Goal: Task Accomplishment & Management: Complete application form

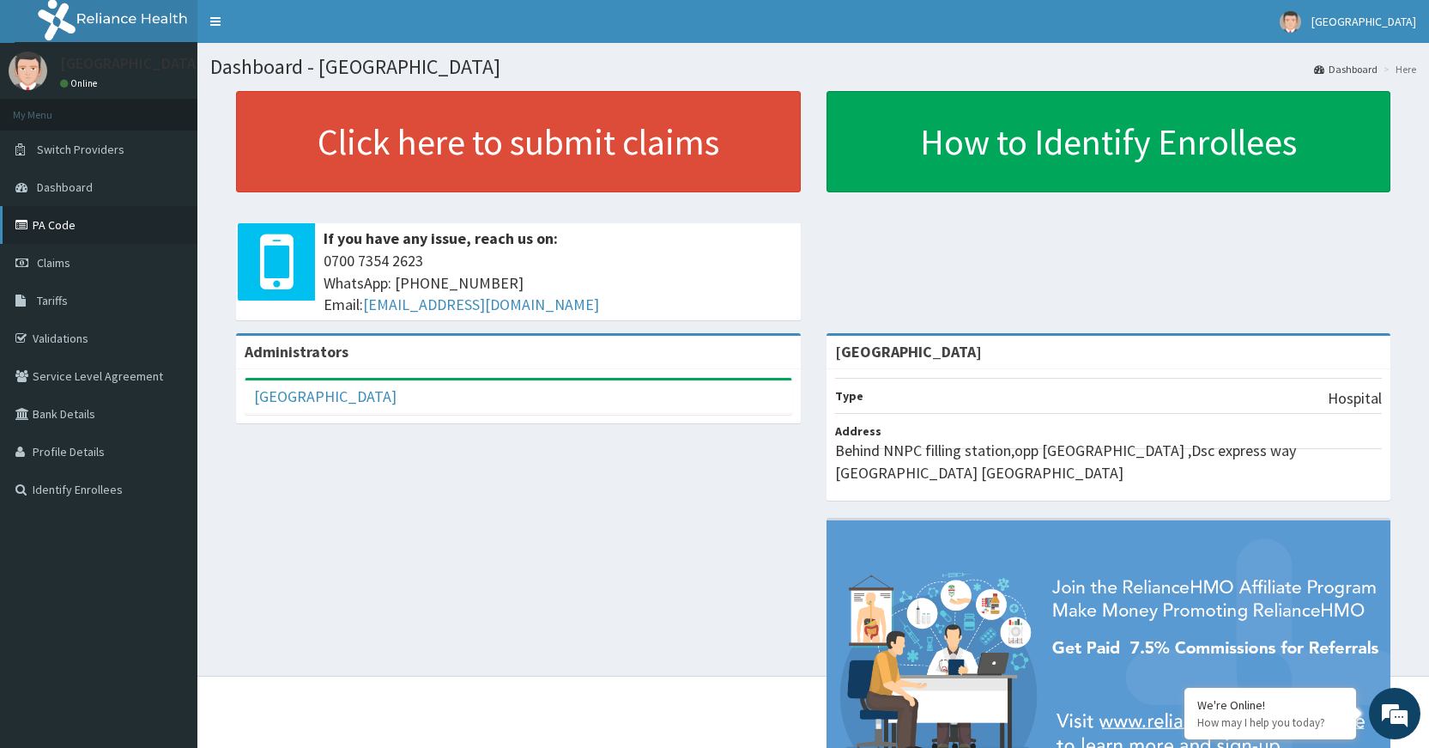
click at [63, 224] on link "PA Code" at bounding box center [98, 225] width 197 height 38
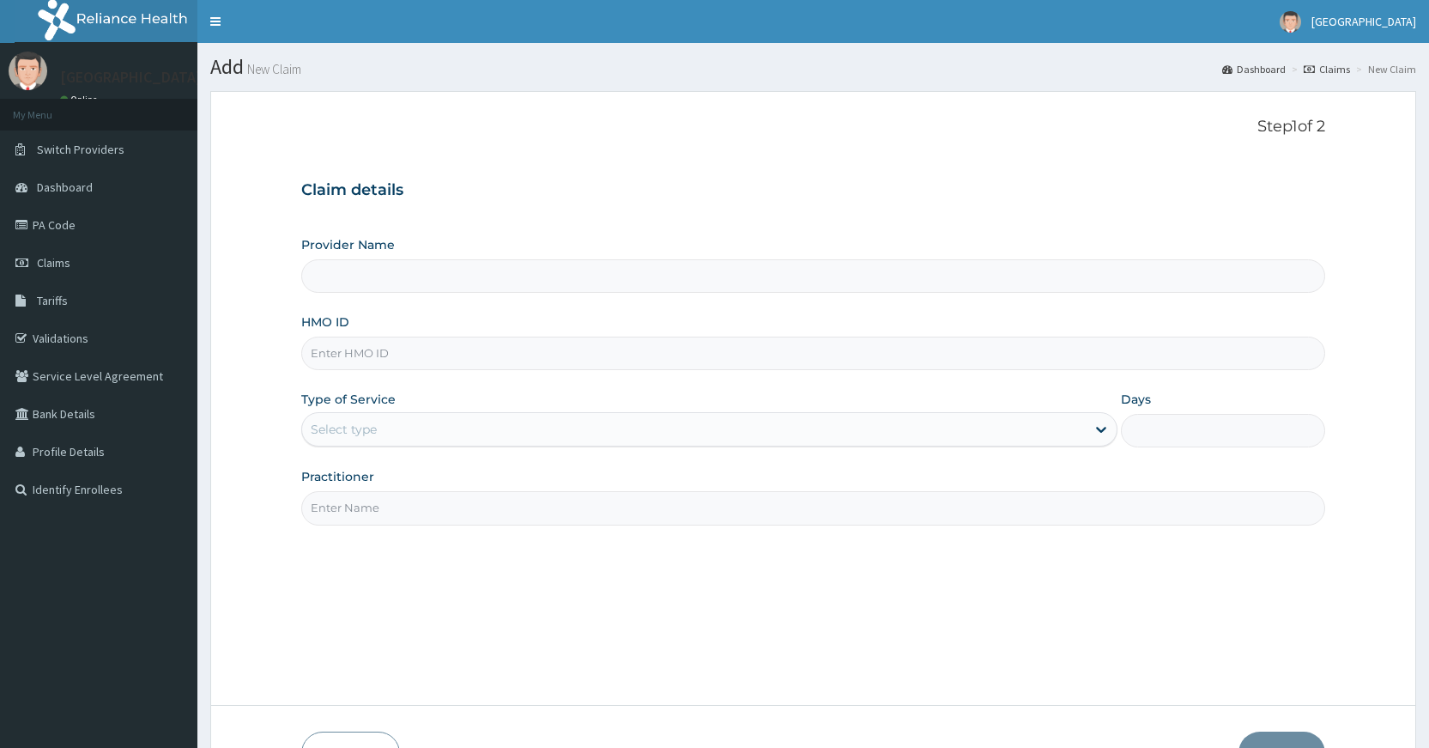
type input "[GEOGRAPHIC_DATA]"
click at [556, 361] on input "HMO ID" at bounding box center [813, 352] width 1024 height 33
paste input "sfa/14831/a"
type input "sfa/14831/a"
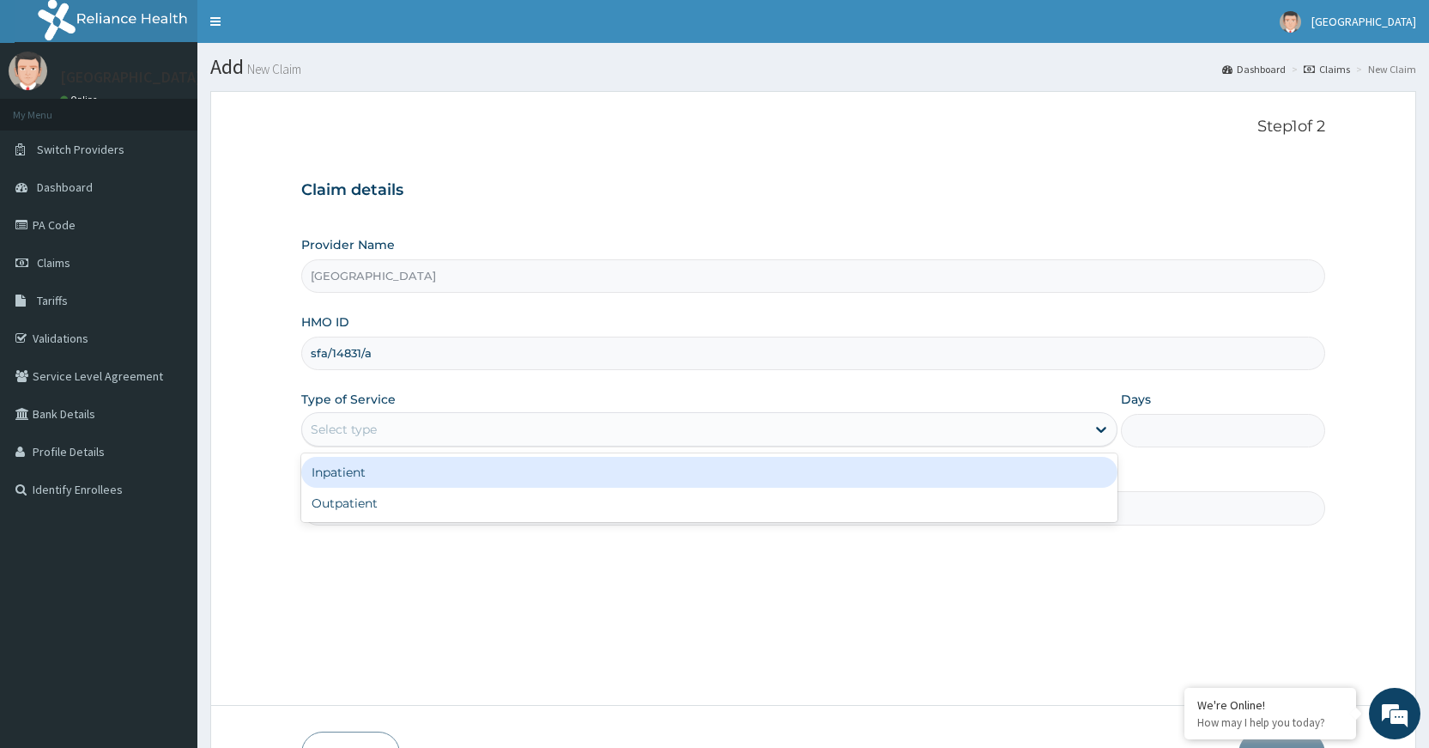
click at [583, 428] on div "Select type" at bounding box center [694, 428] width 784 height 27
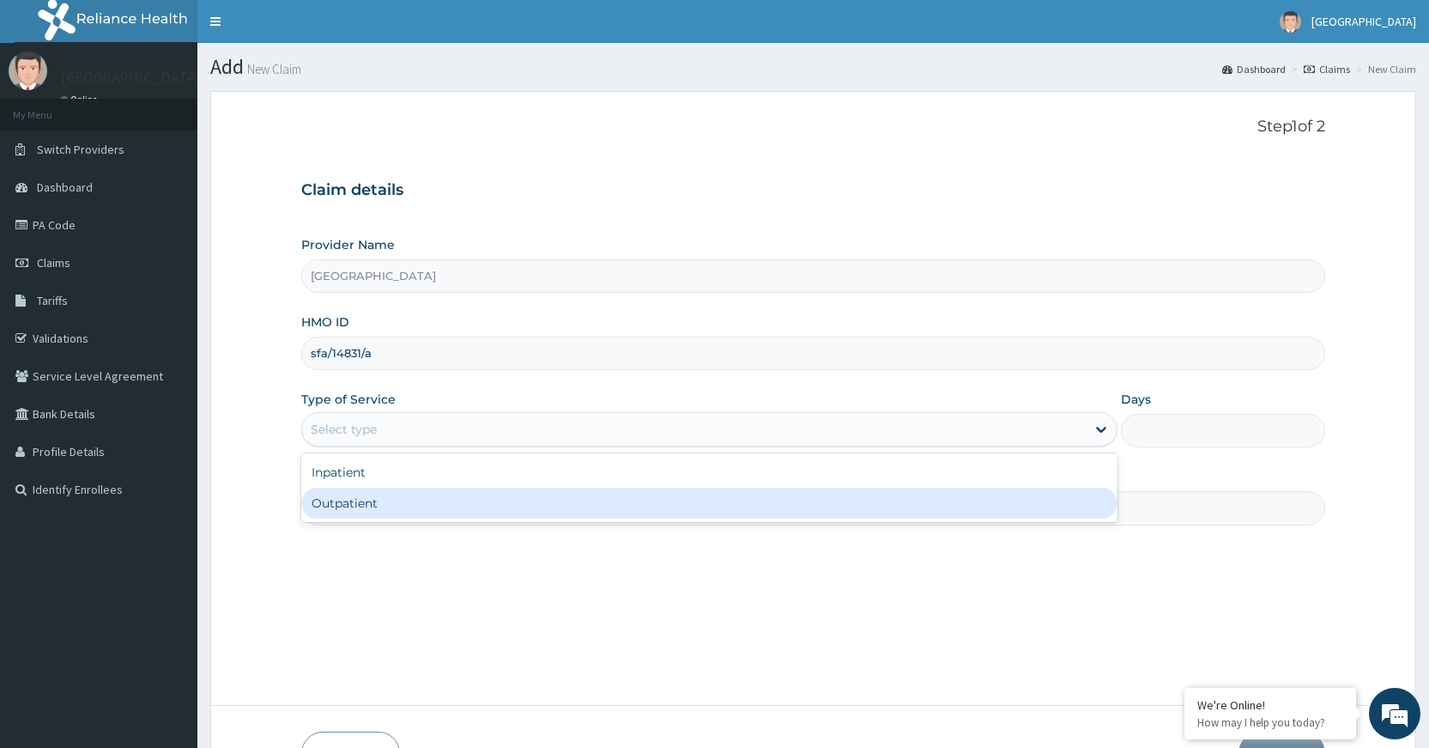
click at [574, 491] on div "Outpatient" at bounding box center [709, 502] width 816 height 31
type input "1"
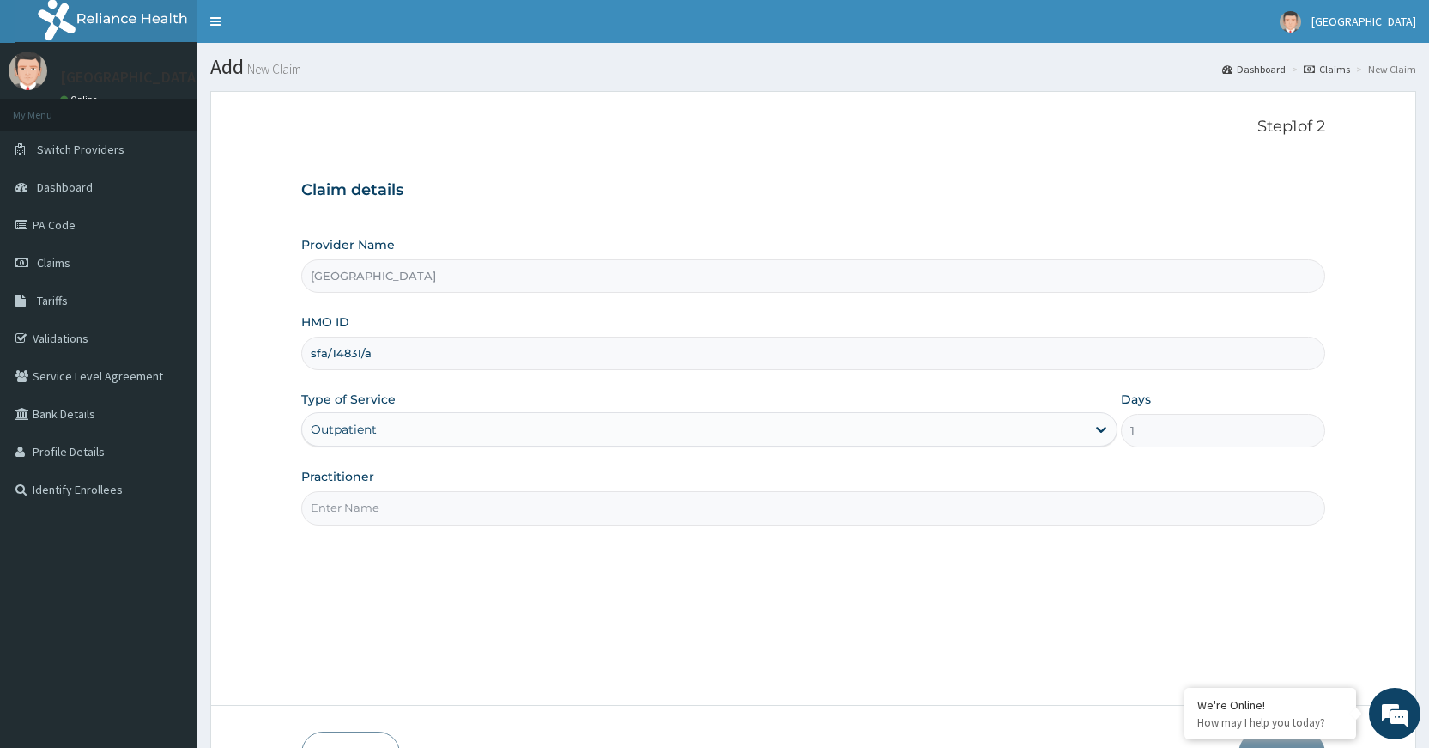
click at [572, 505] on input "Practitioner" at bounding box center [813, 507] width 1024 height 33
type input "Dr Dubem"
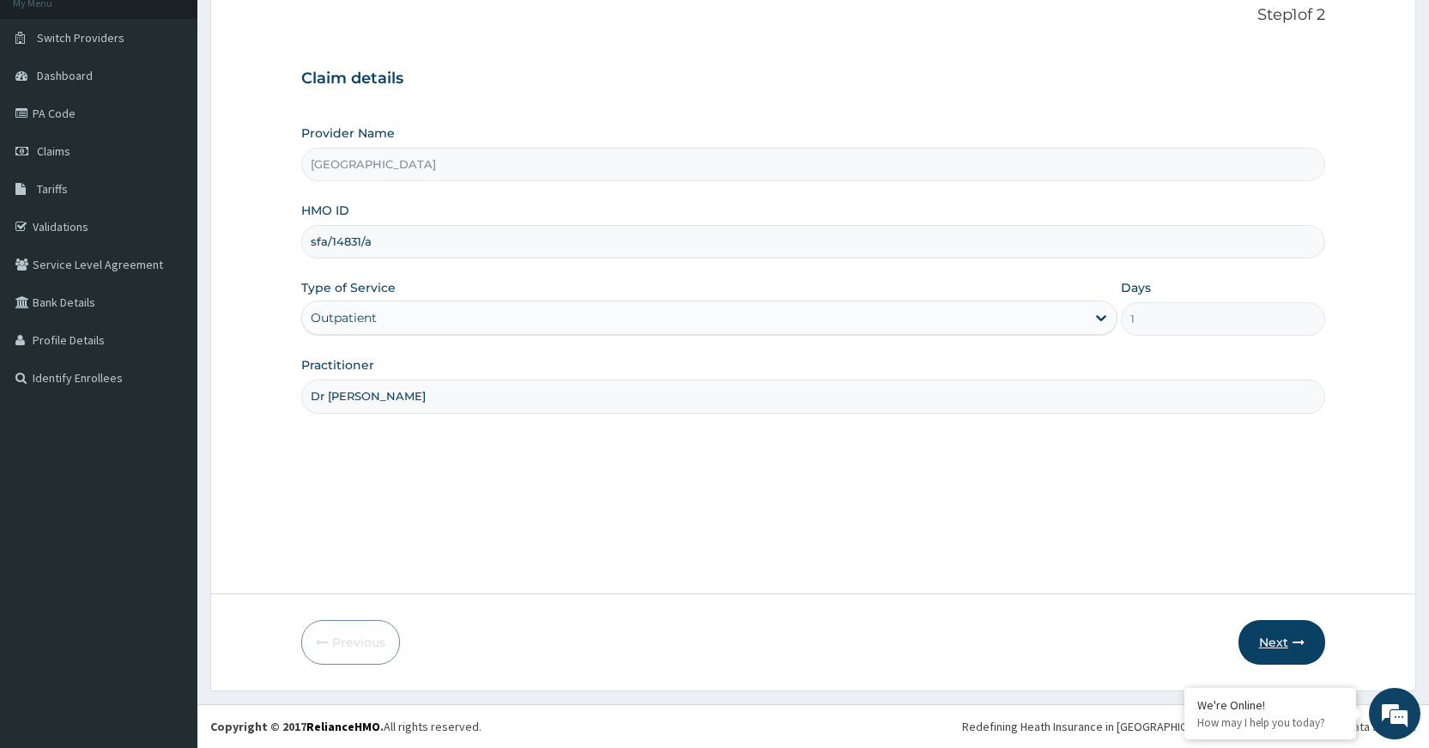
click at [1254, 637] on button "Next" at bounding box center [1281, 642] width 87 height 45
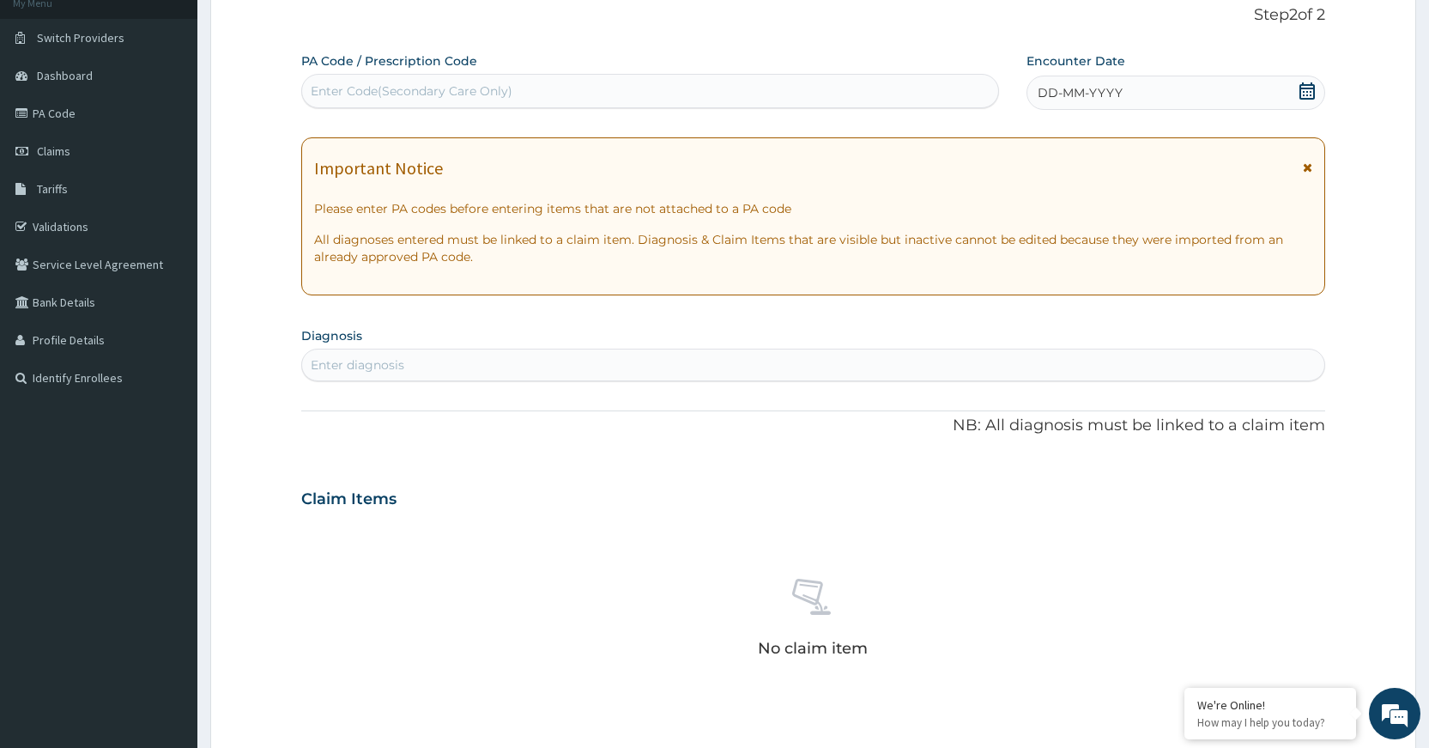
click at [457, 86] on div "Enter Code(Secondary Care Only)" at bounding box center [412, 90] width 202 height 17
paste input "PA/175A17"
type input "PA/175A17"
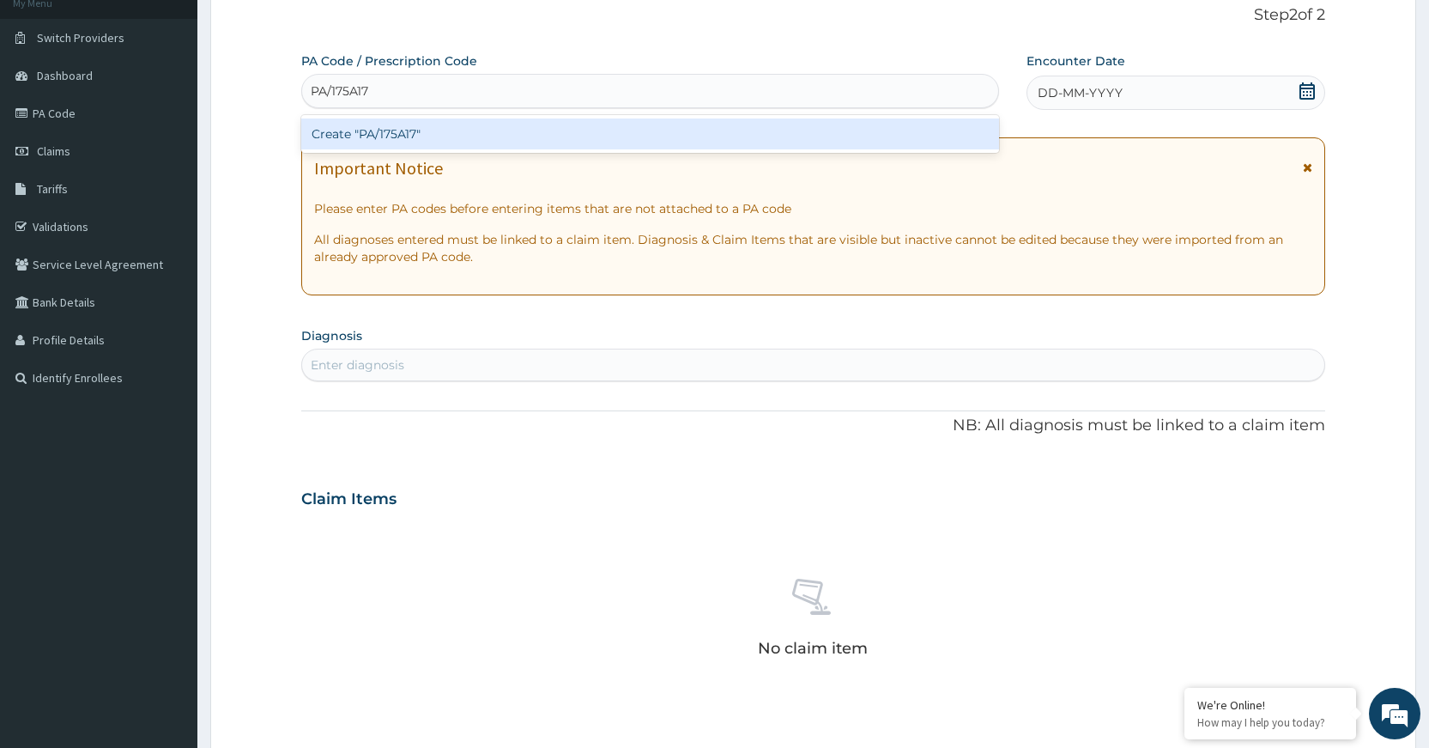
click at [599, 129] on div "Create "PA/175A17"" at bounding box center [649, 133] width 697 height 31
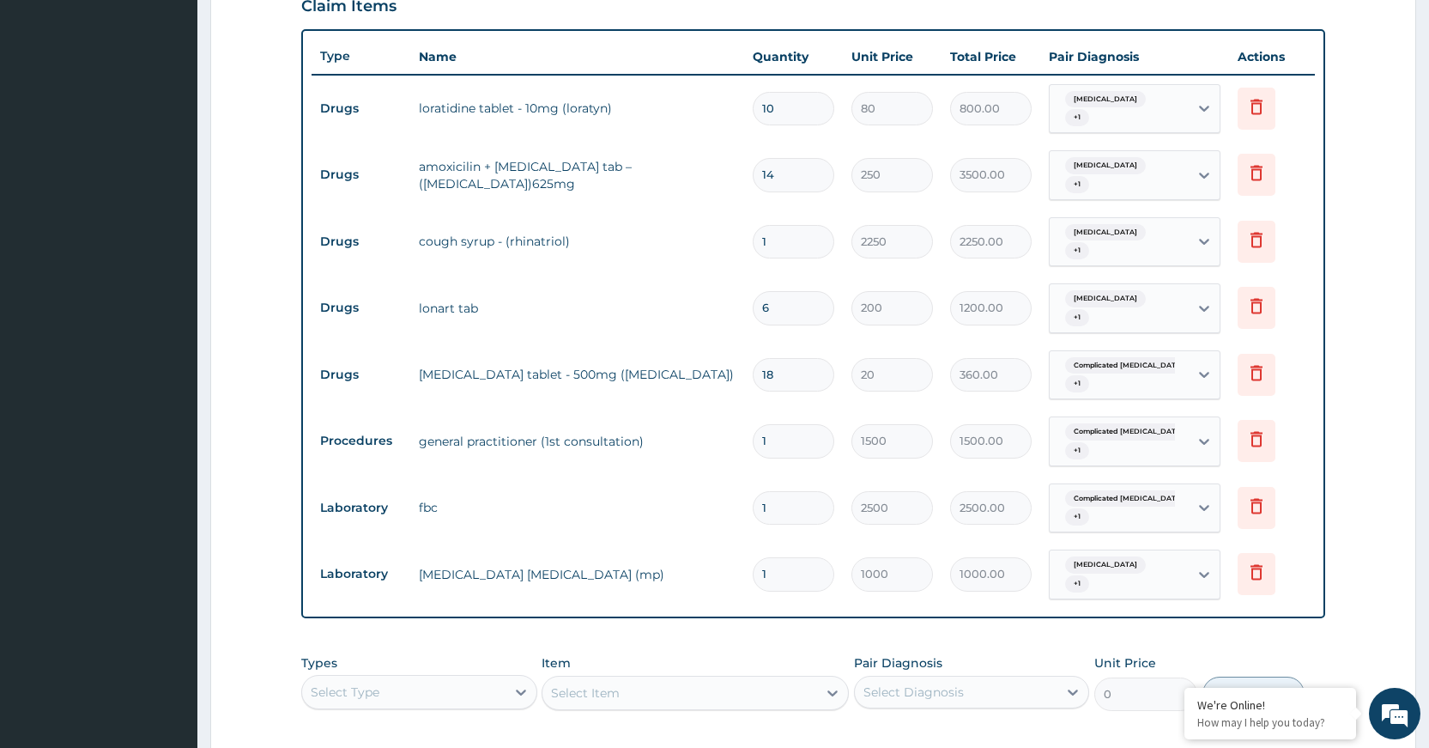
scroll to position [809, 0]
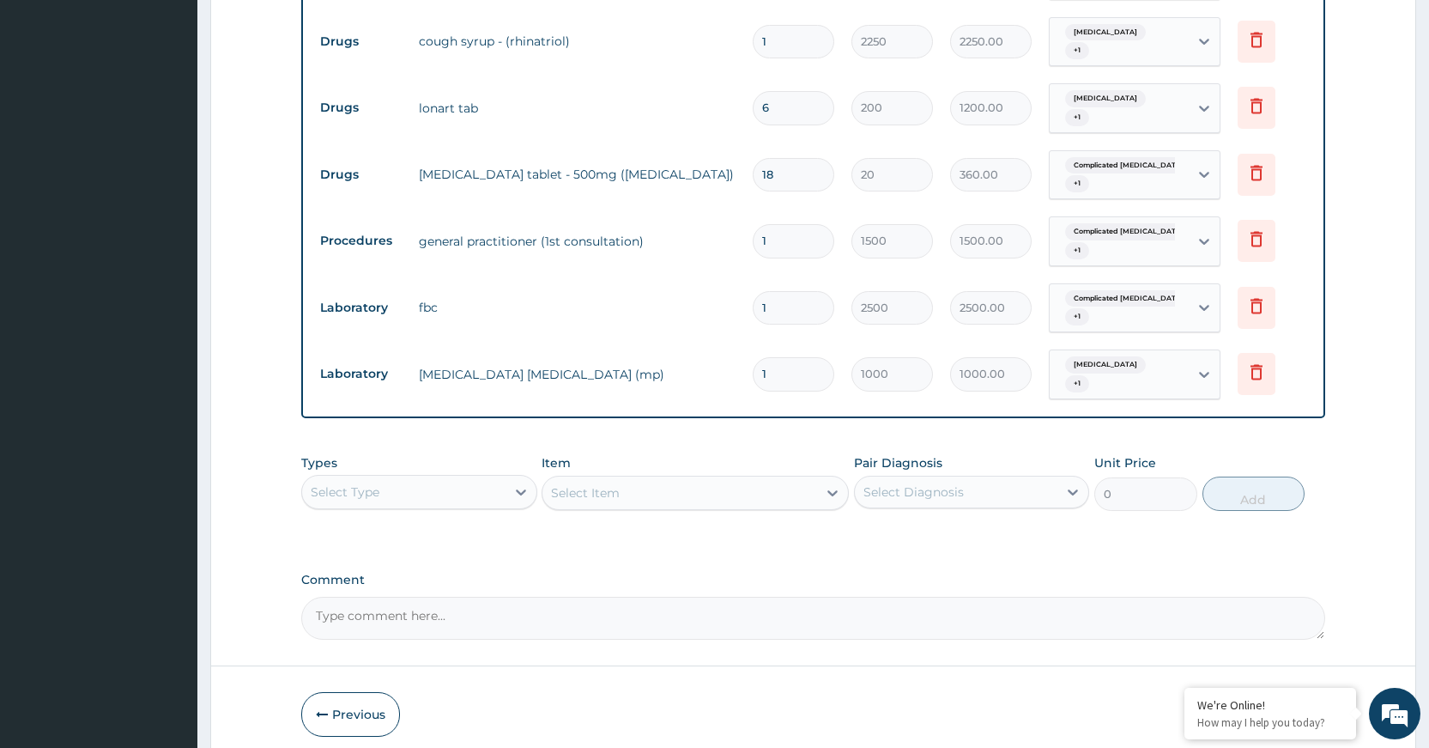
click at [473, 485] on div "Select Type" at bounding box center [403, 491] width 203 height 27
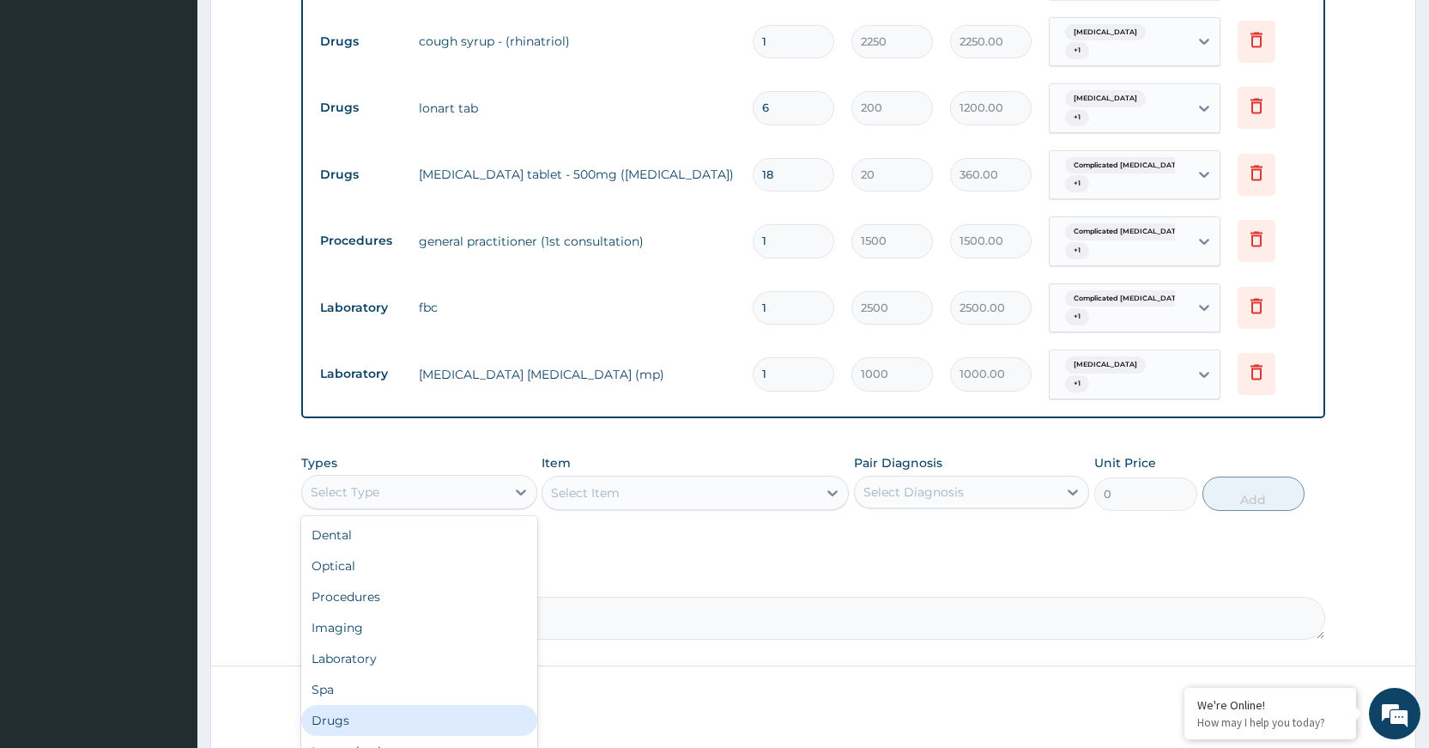
click at [380, 711] on div "Drugs" at bounding box center [418, 720] width 235 height 31
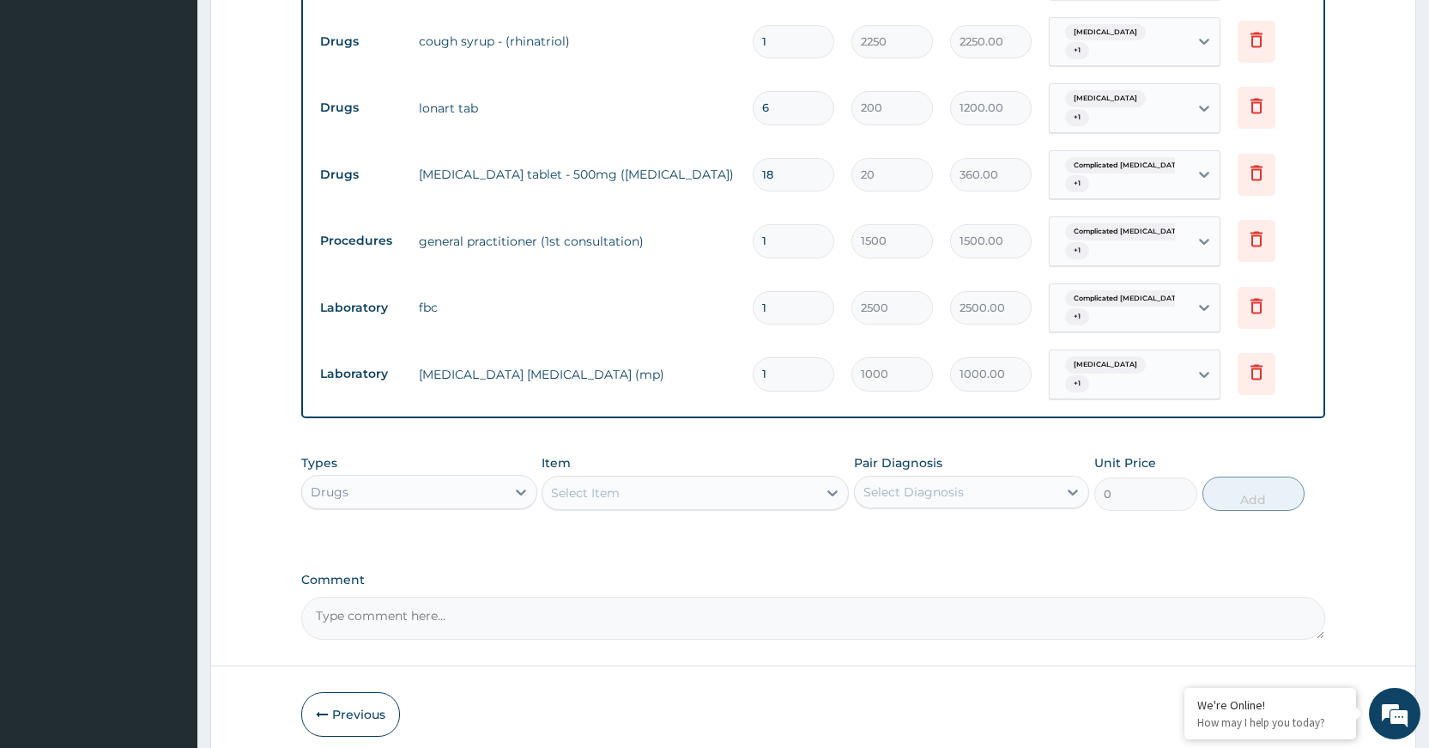
click at [628, 502] on div "Select Item" at bounding box center [679, 492] width 275 height 27
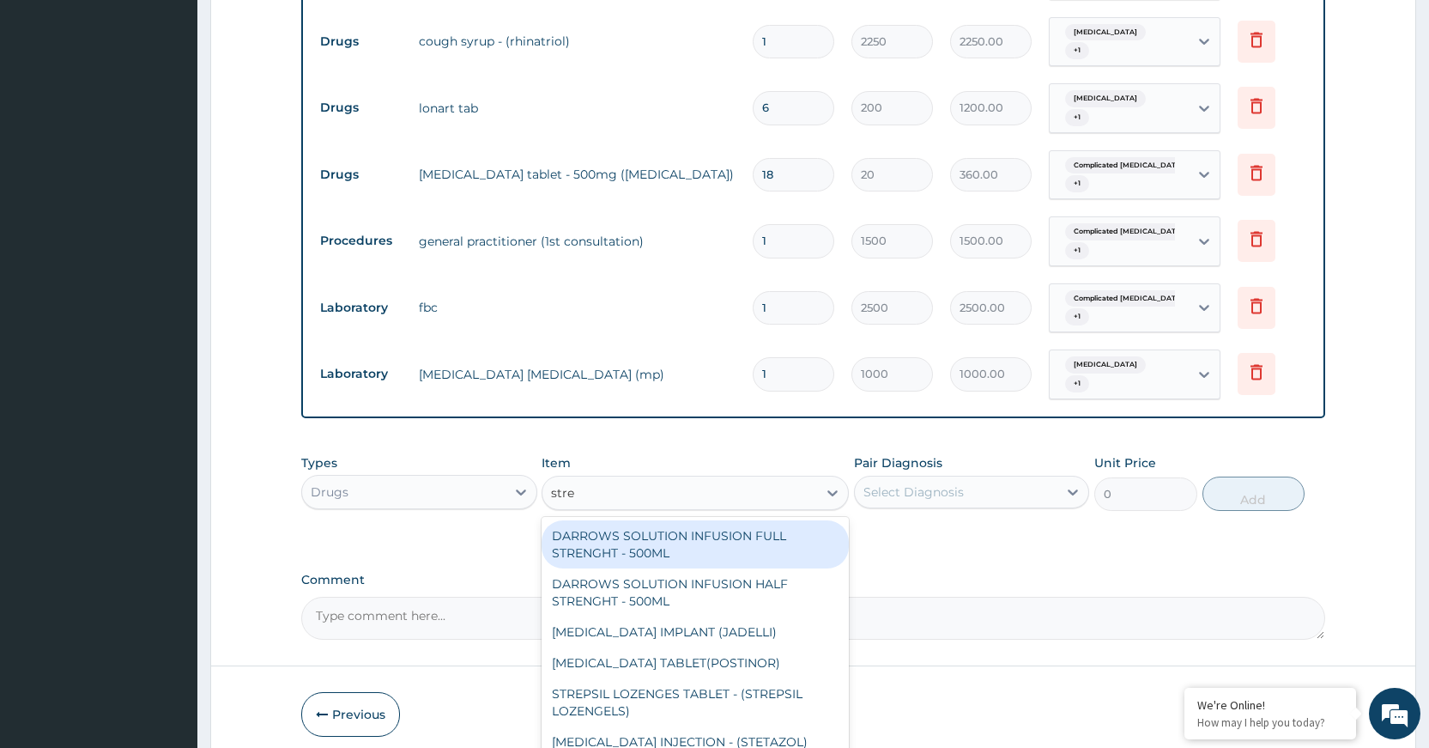
type input "strep"
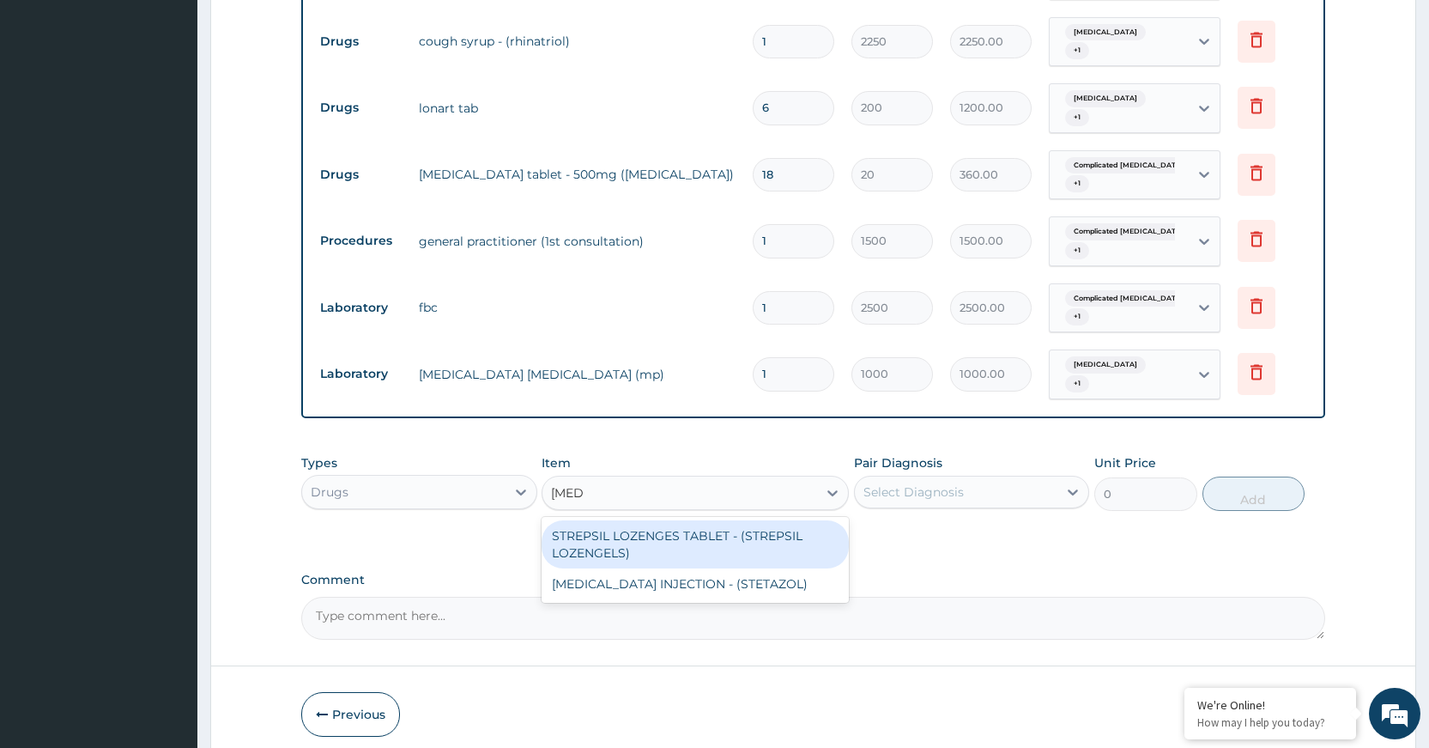
click at [664, 551] on div "STREPSIL LOZENGES TABLET - (STREPSIL LOZENGELS)" at bounding box center [695, 544] width 307 height 48
type input "65"
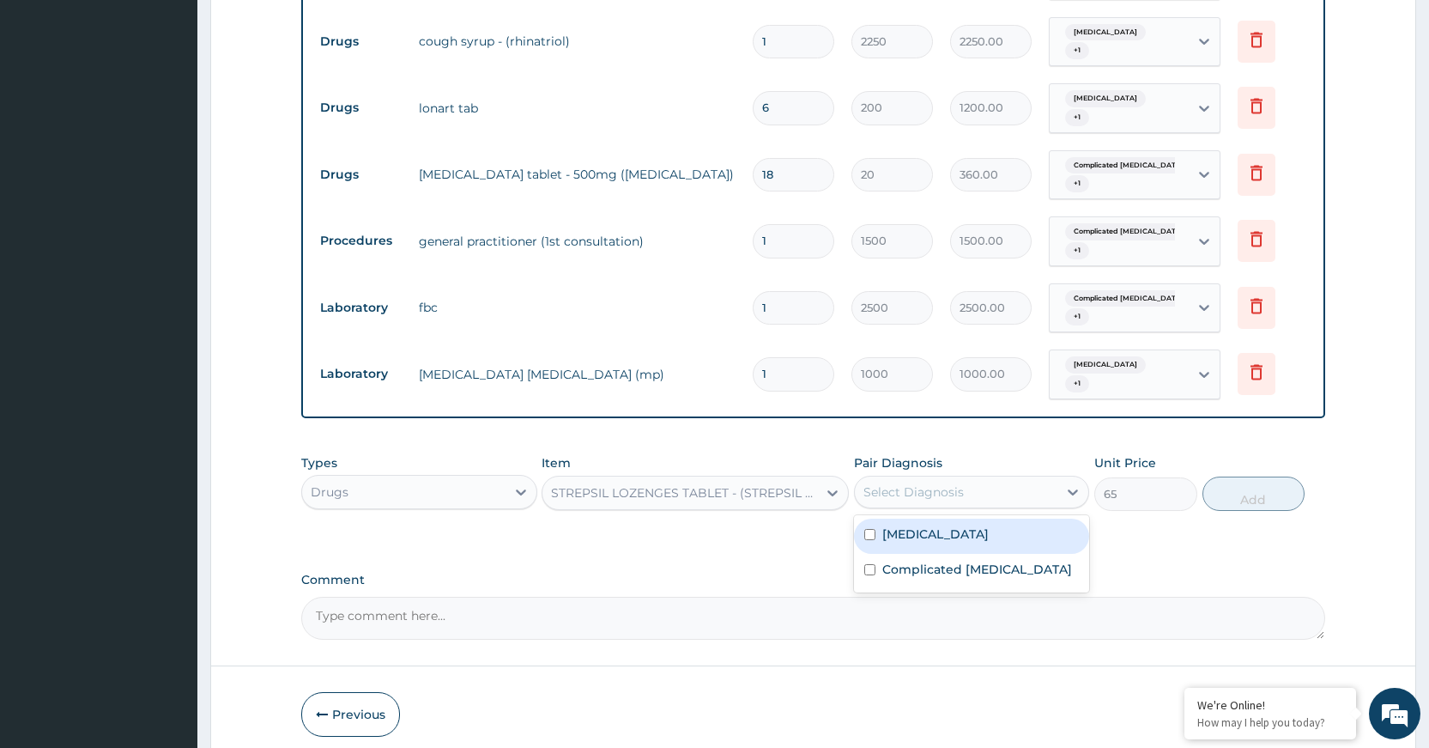
click at [927, 487] on div "Select Diagnosis" at bounding box center [913, 491] width 100 height 17
click at [921, 536] on label "Respiratory tract infection" at bounding box center [935, 533] width 106 height 17
checkbox input "true"
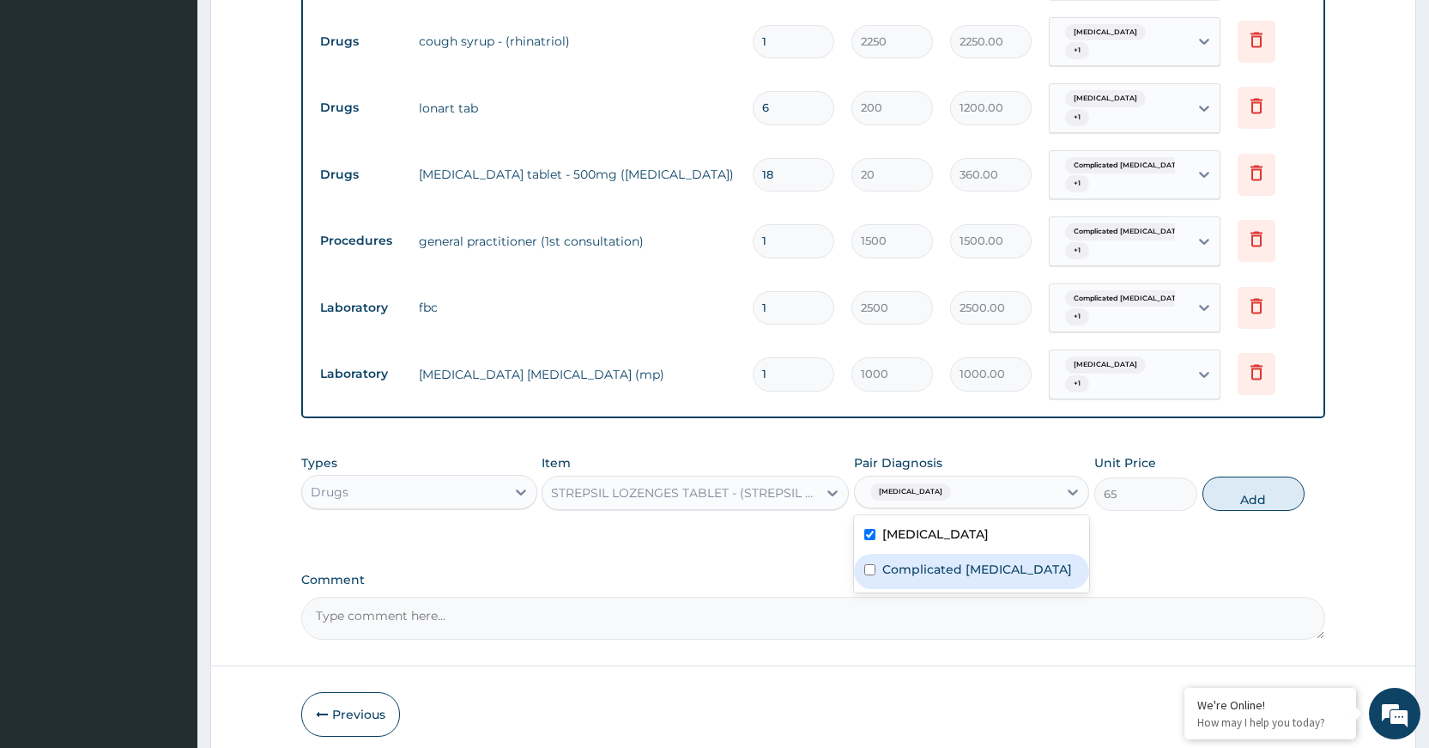
click at [930, 569] on label "Complicated malaria" at bounding box center [977, 568] width 190 height 17
checkbox input "true"
click at [1220, 499] on button "Add" at bounding box center [1253, 493] width 102 height 34
type input "0"
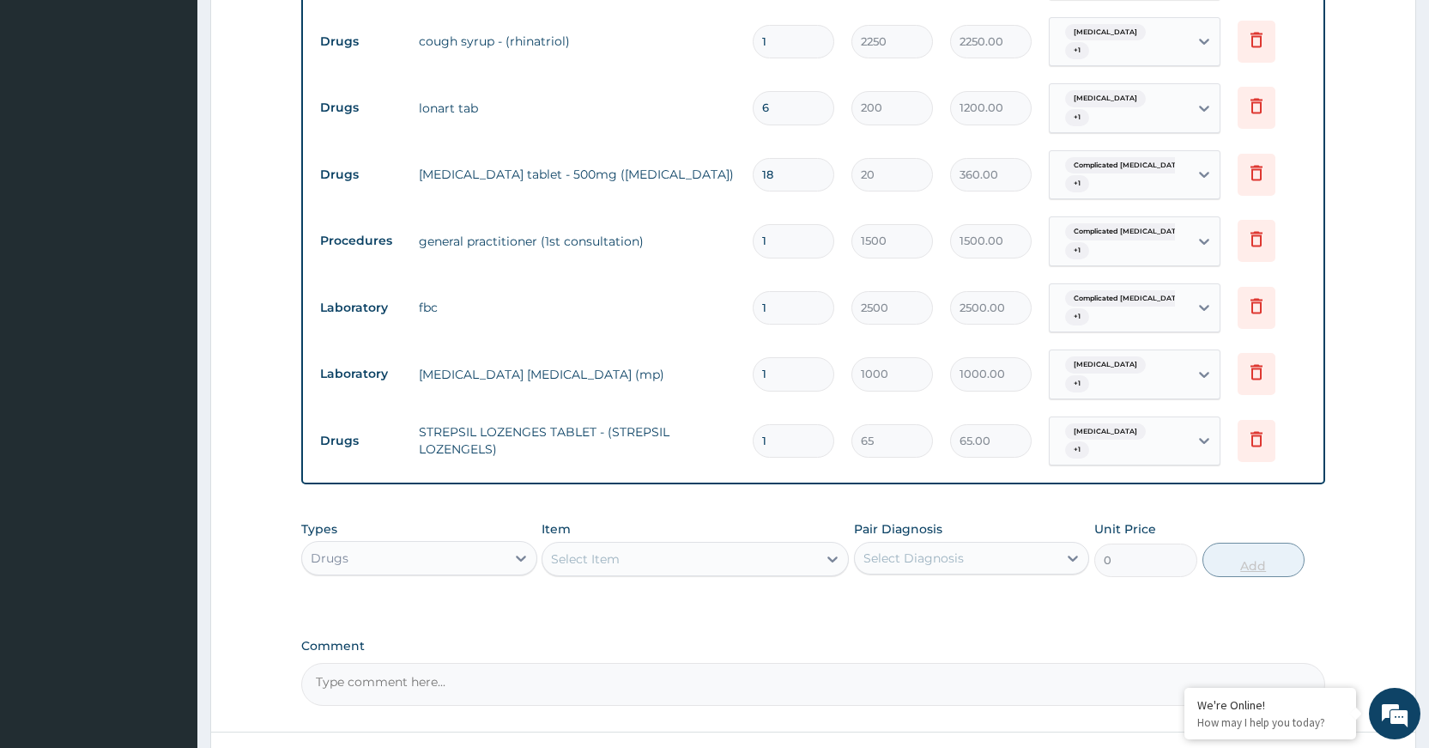
type input "12"
type input "780.00"
type input "12"
click at [1246, 492] on div "PA Code / Prescription Code PA/175A17 Encounter Date 15-09-2025 Important Notic…" at bounding box center [813, 30] width 1024 height 1351
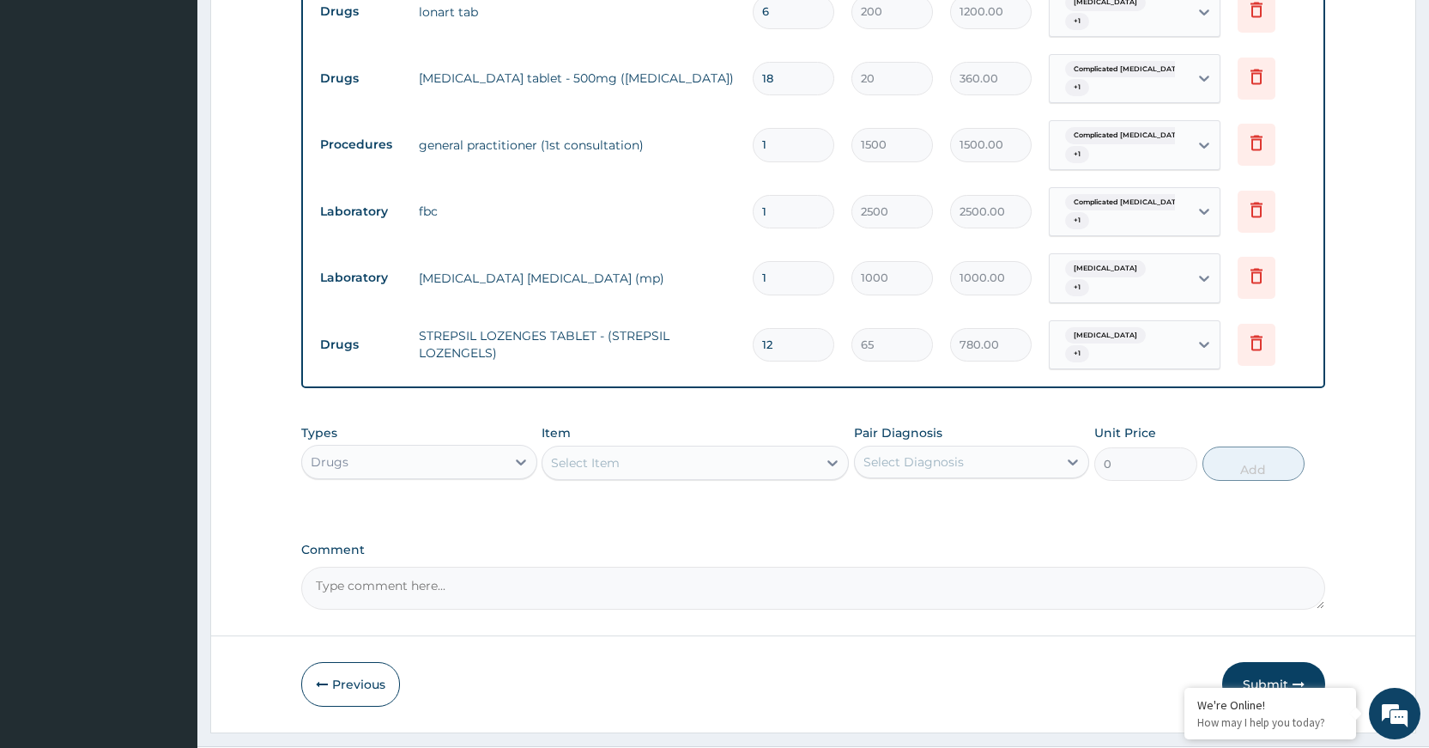
scroll to position [948, 0]
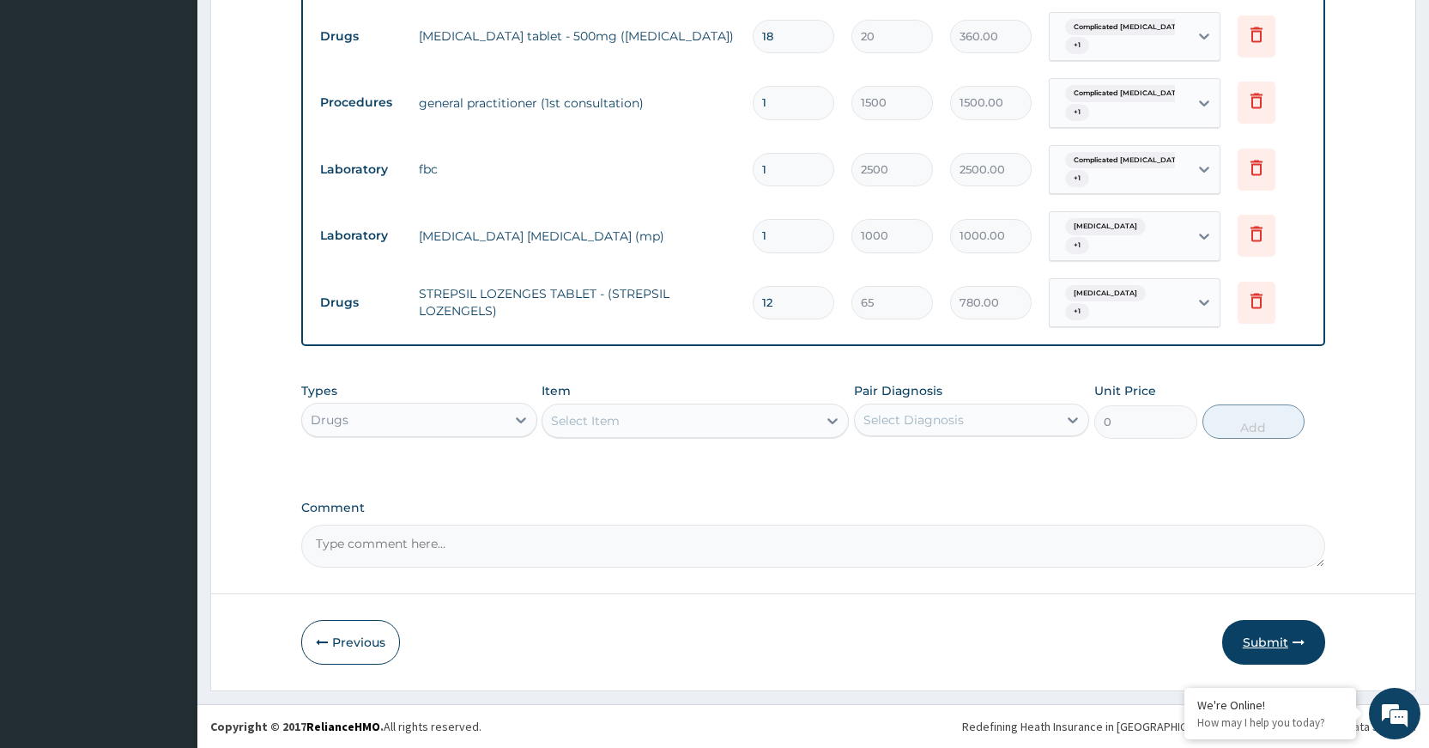
click at [1262, 634] on button "Submit" at bounding box center [1273, 642] width 103 height 45
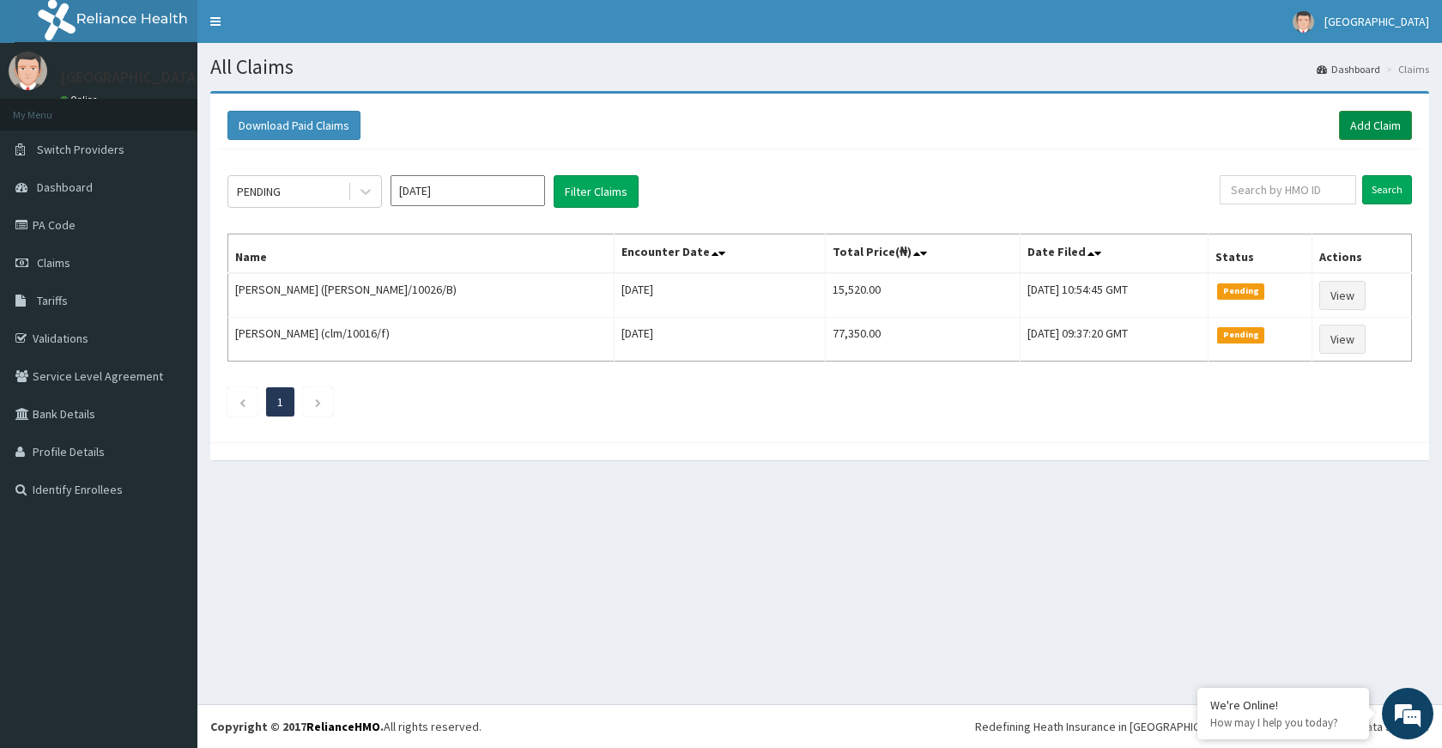
click at [1368, 126] on link "Add Claim" at bounding box center [1375, 125] width 73 height 29
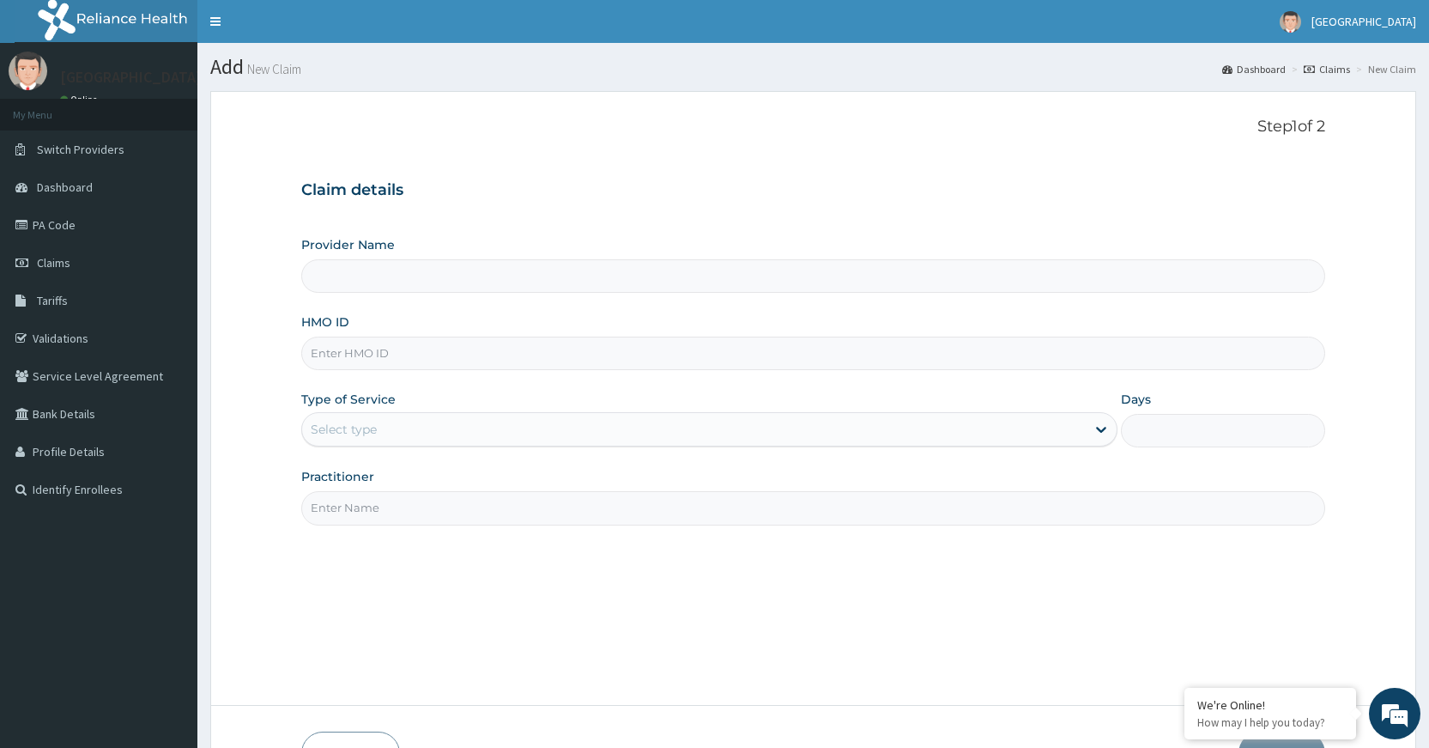
type input "[GEOGRAPHIC_DATA]"
click at [390, 347] on input "HMO ID" at bounding box center [813, 352] width 1024 height 33
paste input "paf/10071/a"
type input "paf/10071/a"
click at [445, 418] on div "Select type" at bounding box center [694, 428] width 784 height 27
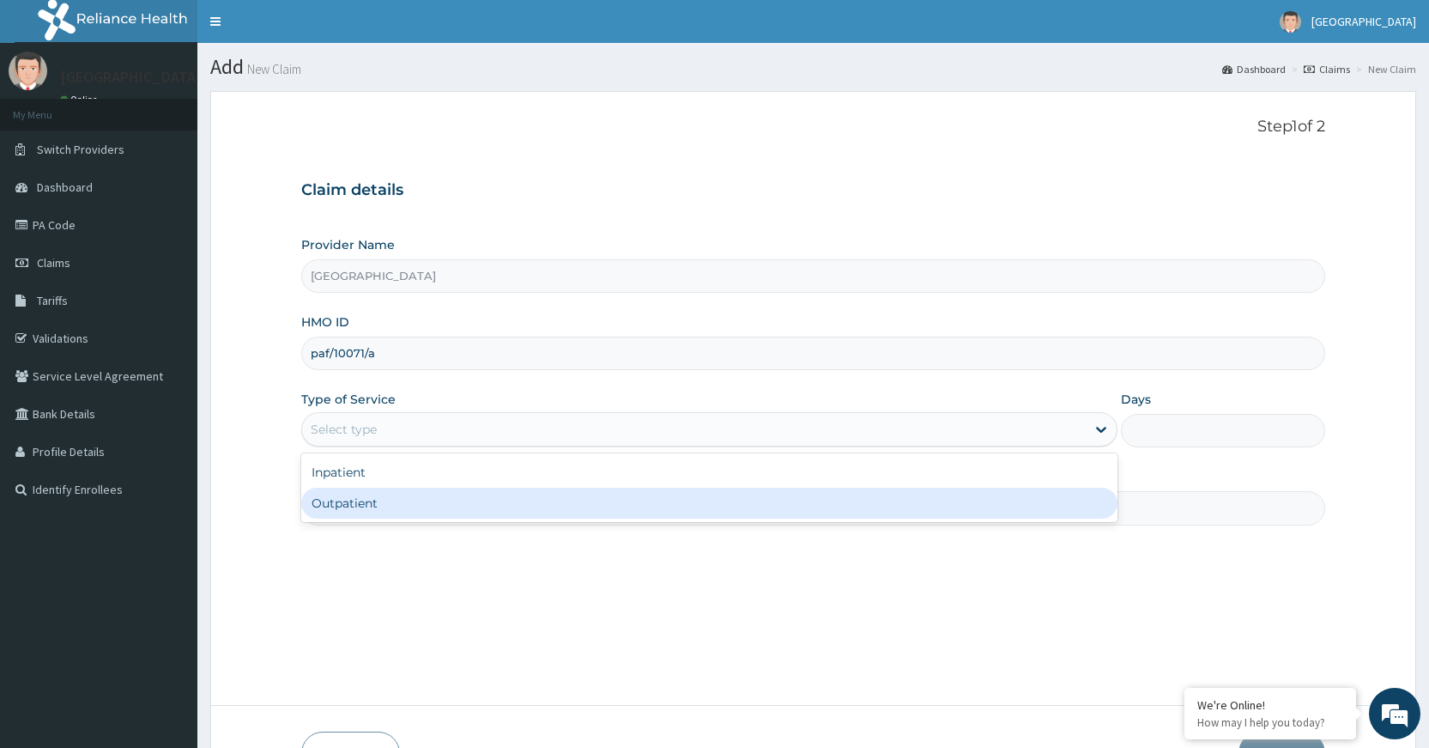
click at [397, 500] on div "Outpatient" at bounding box center [709, 502] width 816 height 31
type input "1"
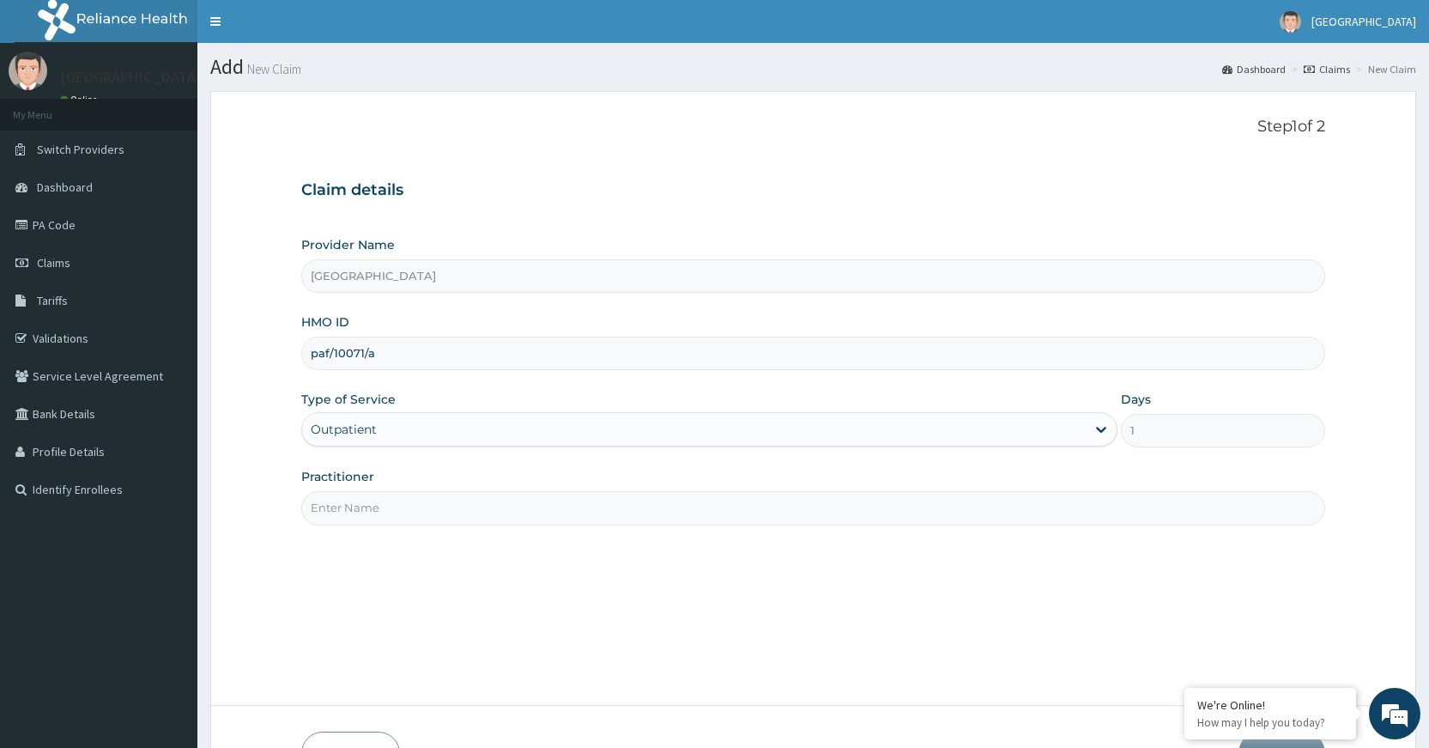
click at [399, 501] on input "Practitioner" at bounding box center [813, 507] width 1024 height 33
type input "Dr [PERSON_NAME]"
click at [644, 604] on div "Step 1 of 2 Claim details Provider Name DELTA PROCARE HOSPITAL HMO ID paf/10071…" at bounding box center [813, 398] width 1024 height 560
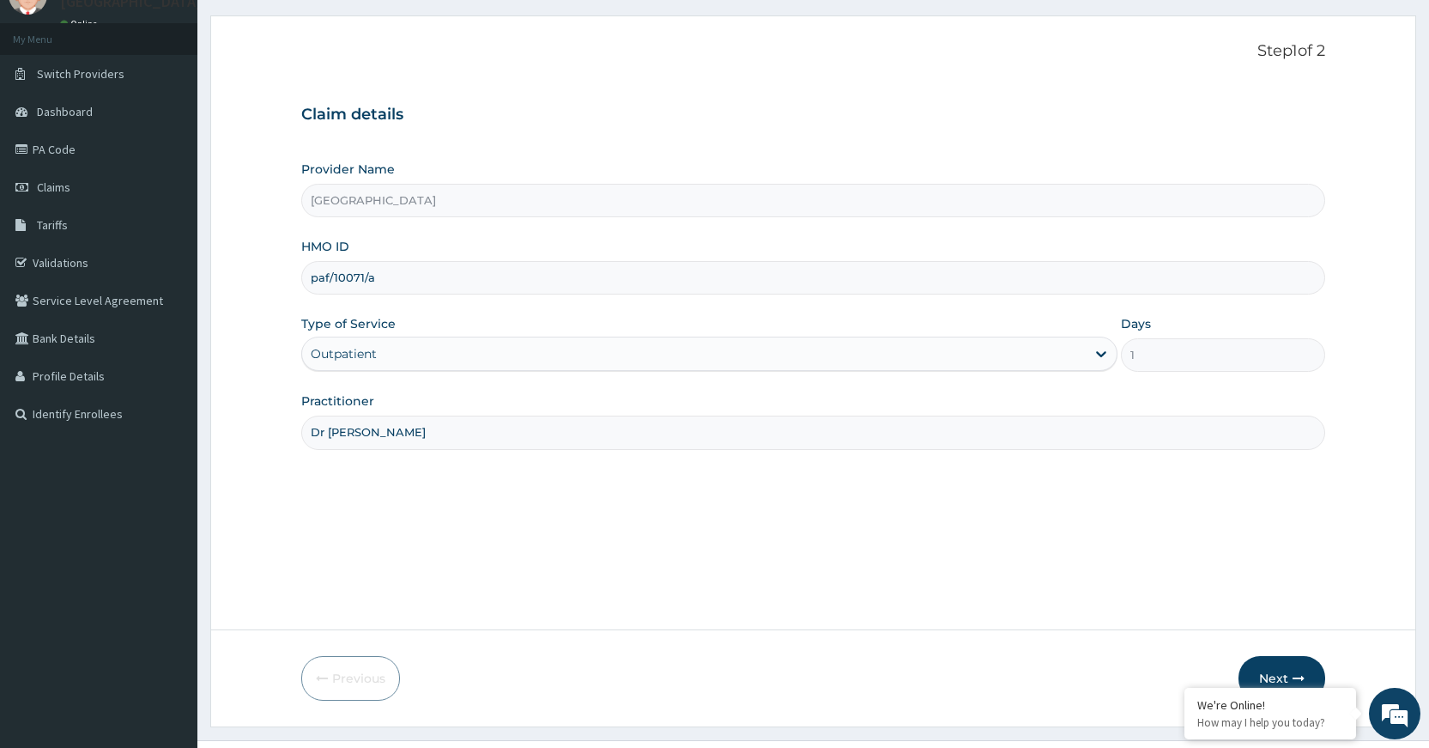
scroll to position [112, 0]
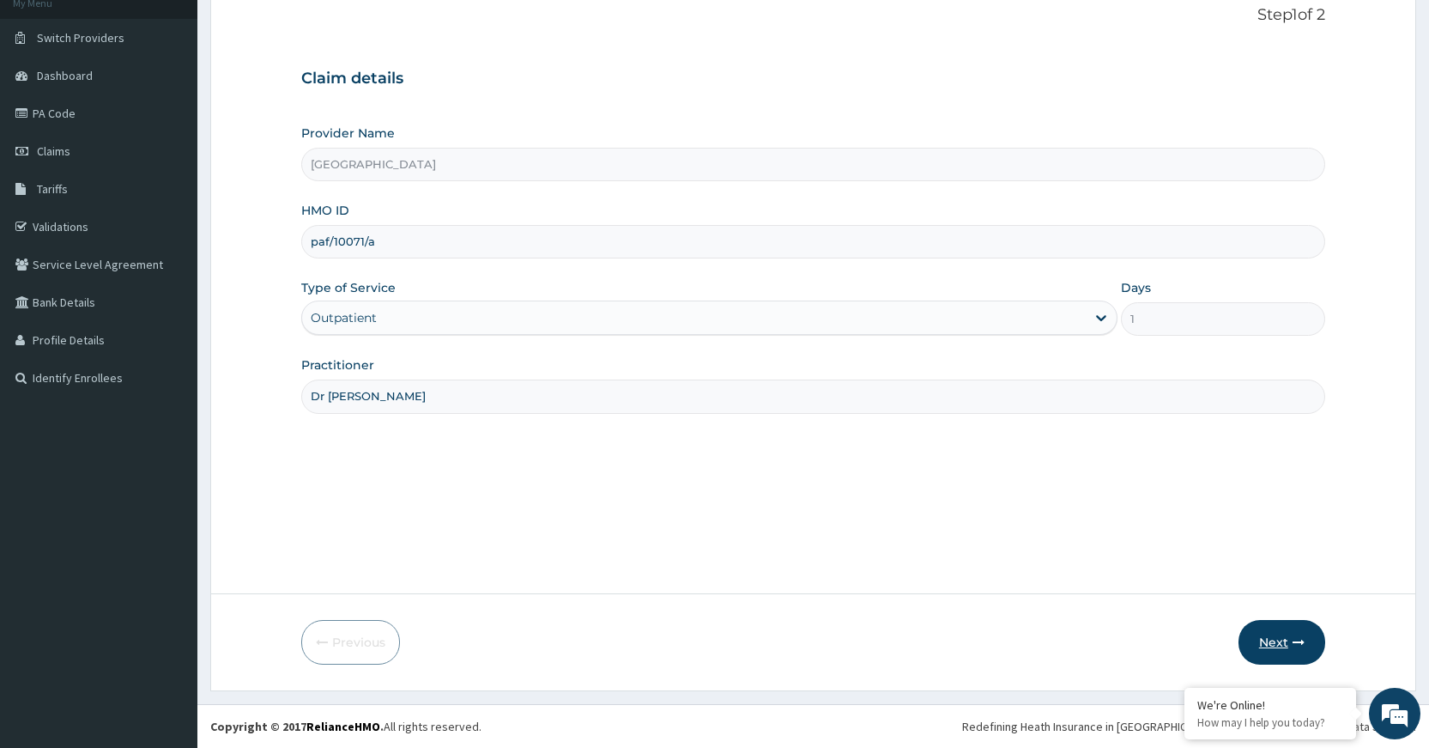
click at [1265, 639] on button "Next" at bounding box center [1281, 642] width 87 height 45
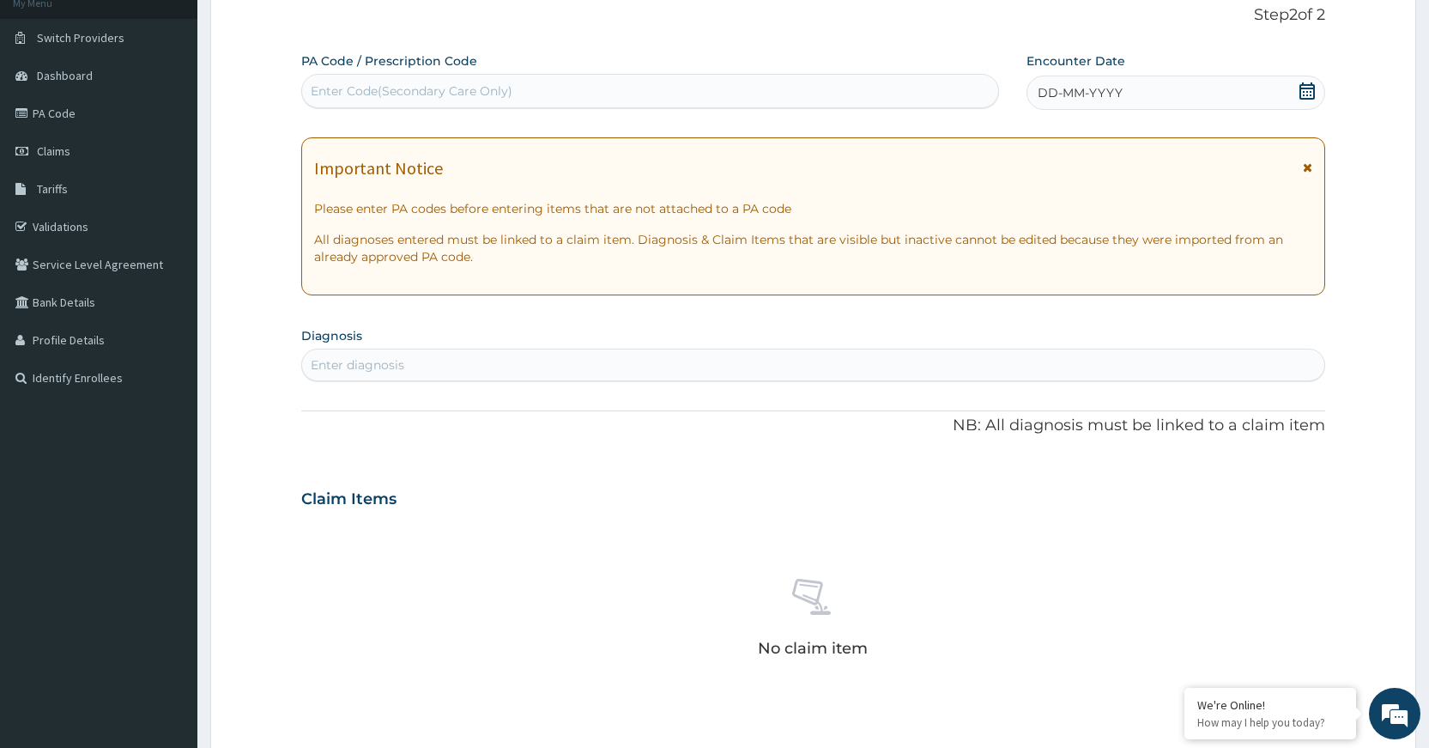
click at [344, 88] on div "Enter Code(Secondary Care Only)" at bounding box center [412, 90] width 202 height 17
click at [574, 85] on div "Enter Code(Secondary Care Only)" at bounding box center [649, 90] width 695 height 27
paste input "PA/19A718"
type input "PA/19A718"
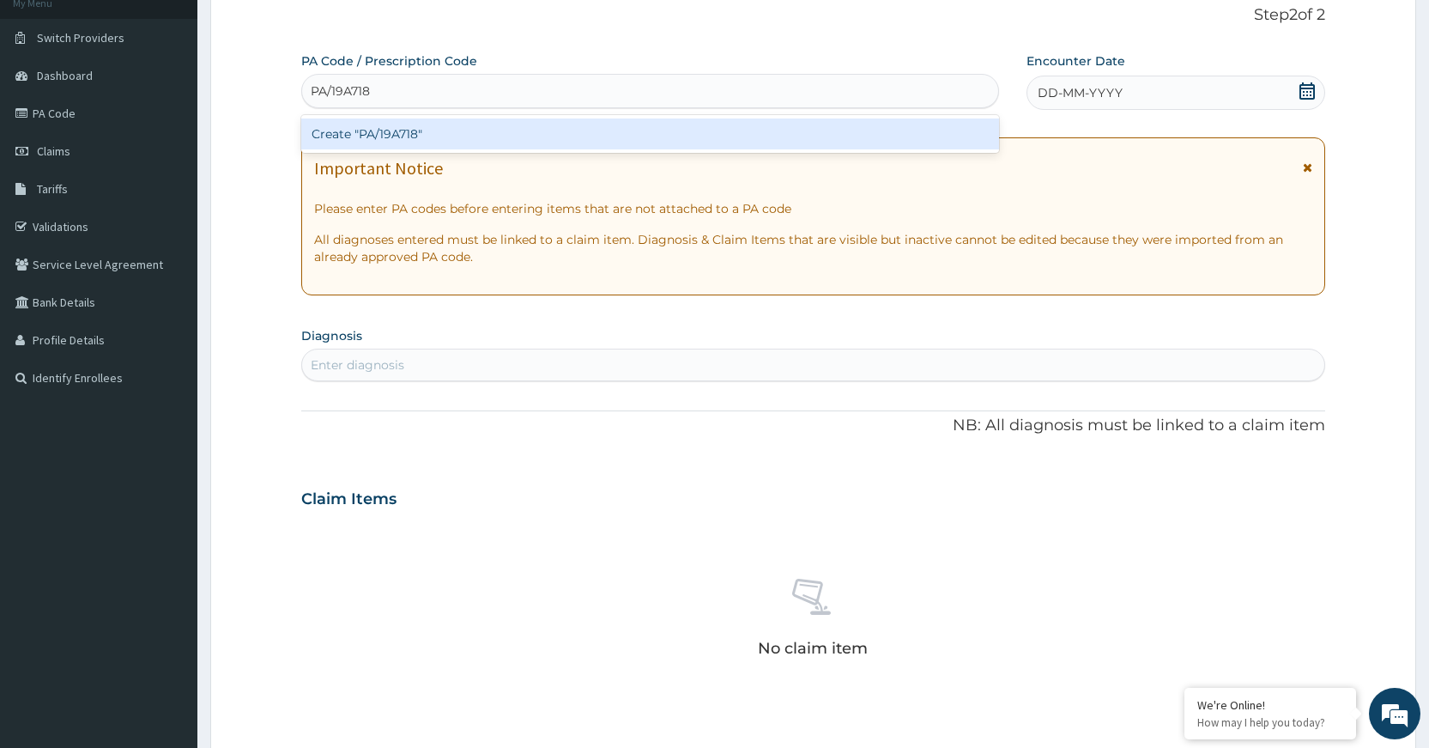
click at [557, 130] on div "Create "PA/19A718"" at bounding box center [649, 133] width 697 height 31
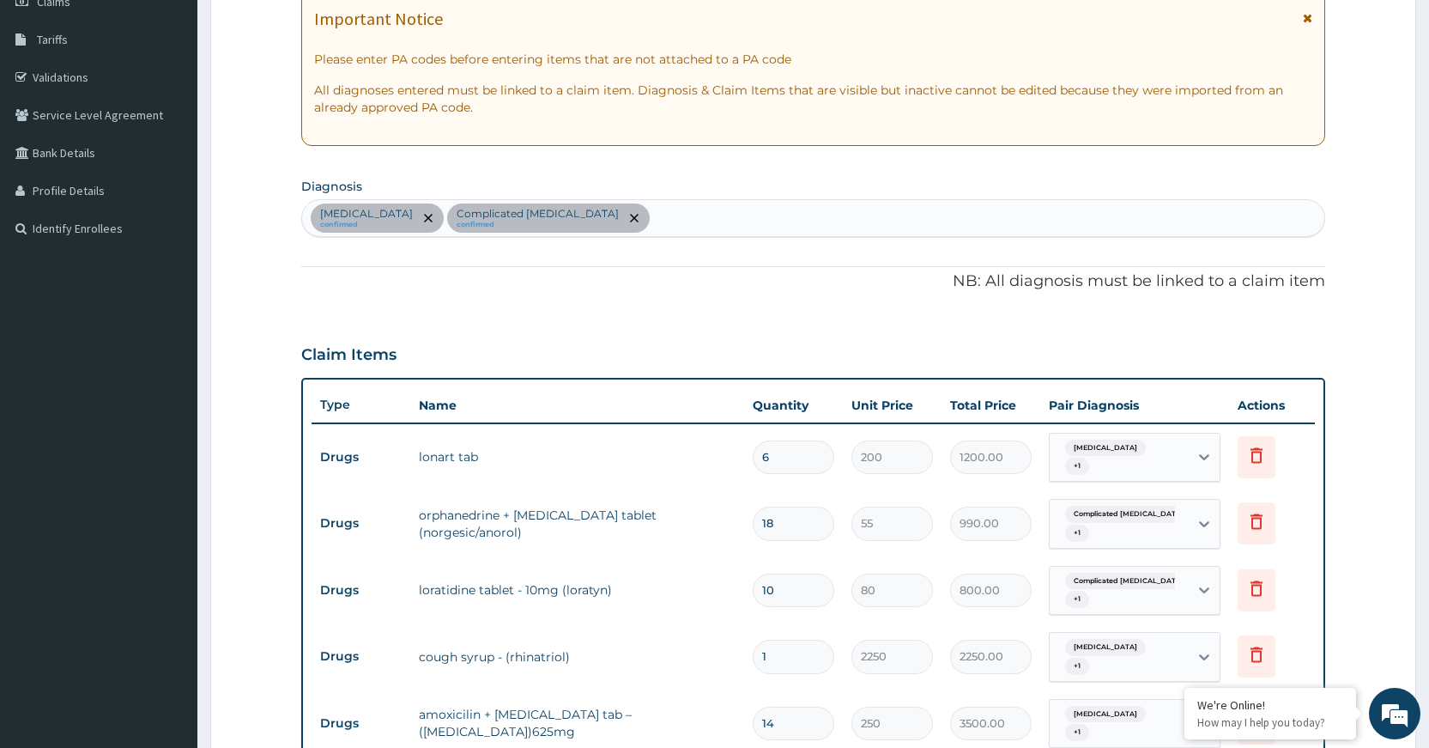
scroll to position [209, 0]
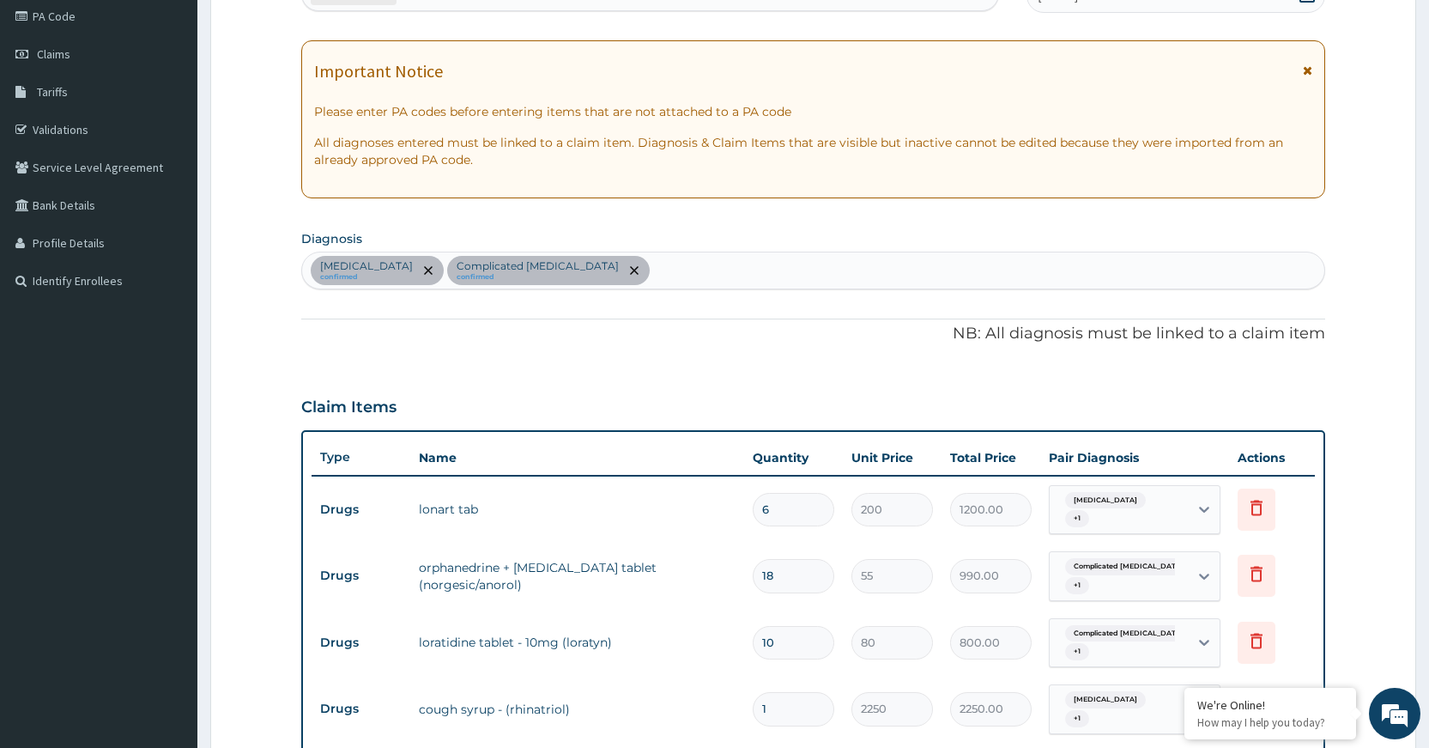
click at [663, 268] on div "Respiratory tract infection confirmed Complicated malaria confirmed" at bounding box center [813, 270] width 1022 height 36
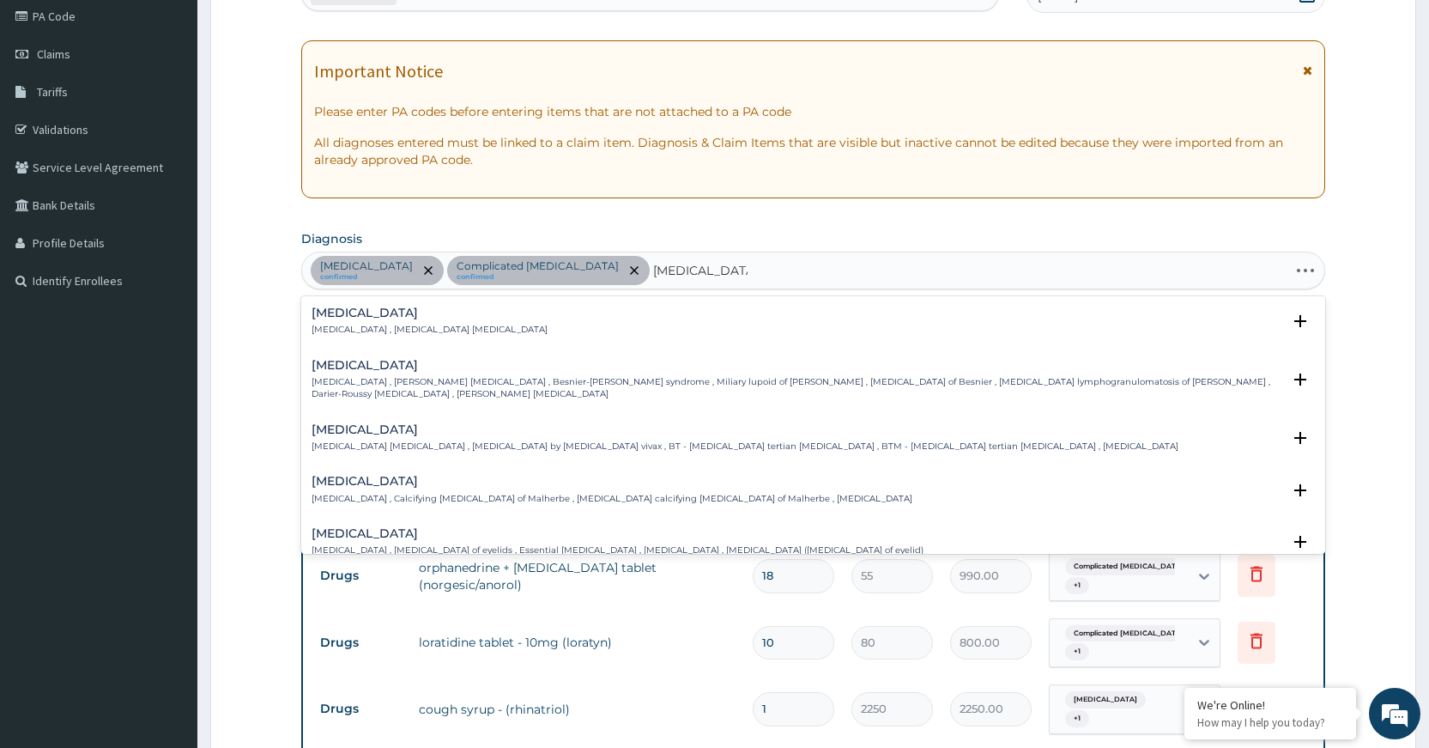
type input "benign prostatic"
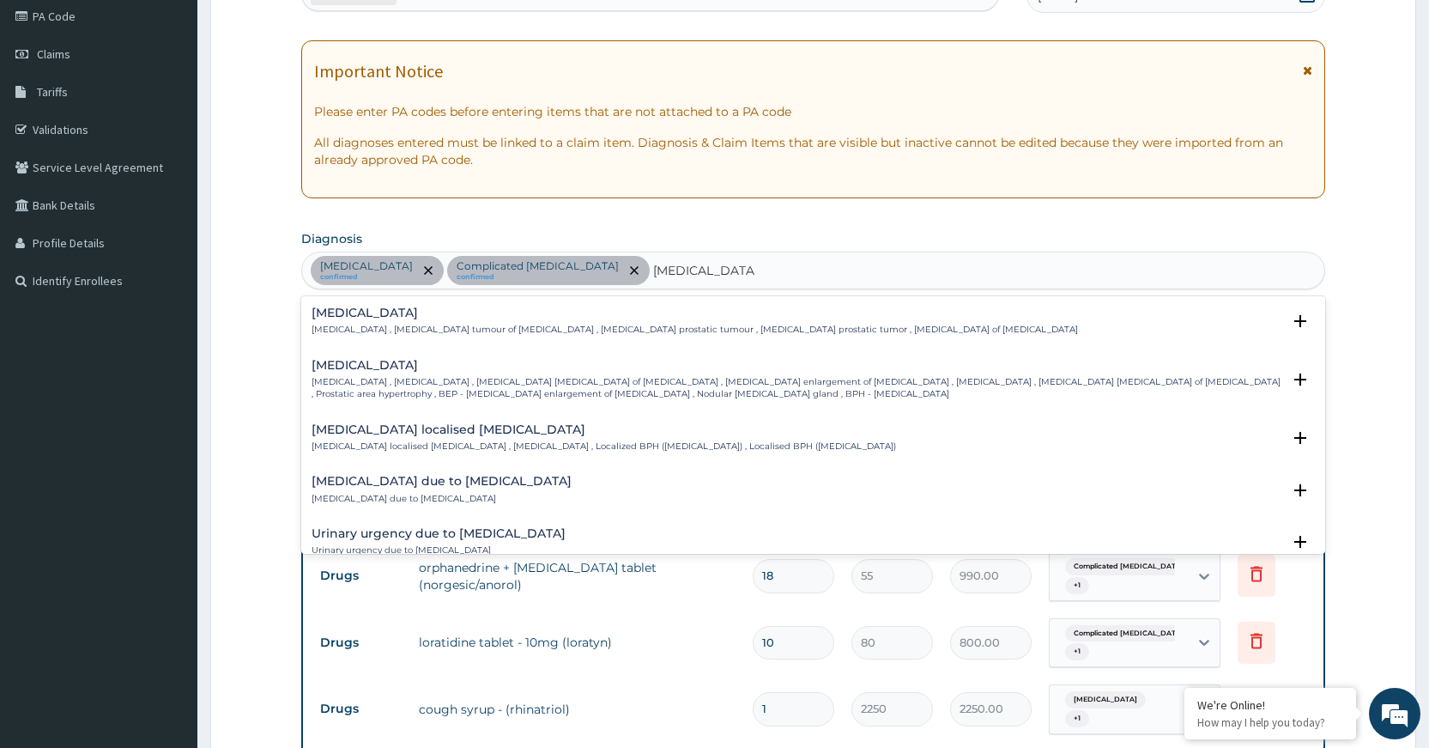
click at [455, 374] on div "Benign prostatic hyperplasia Benign prostatic hyperplasia , Prostatic hypertrop…" at bounding box center [797, 380] width 970 height 42
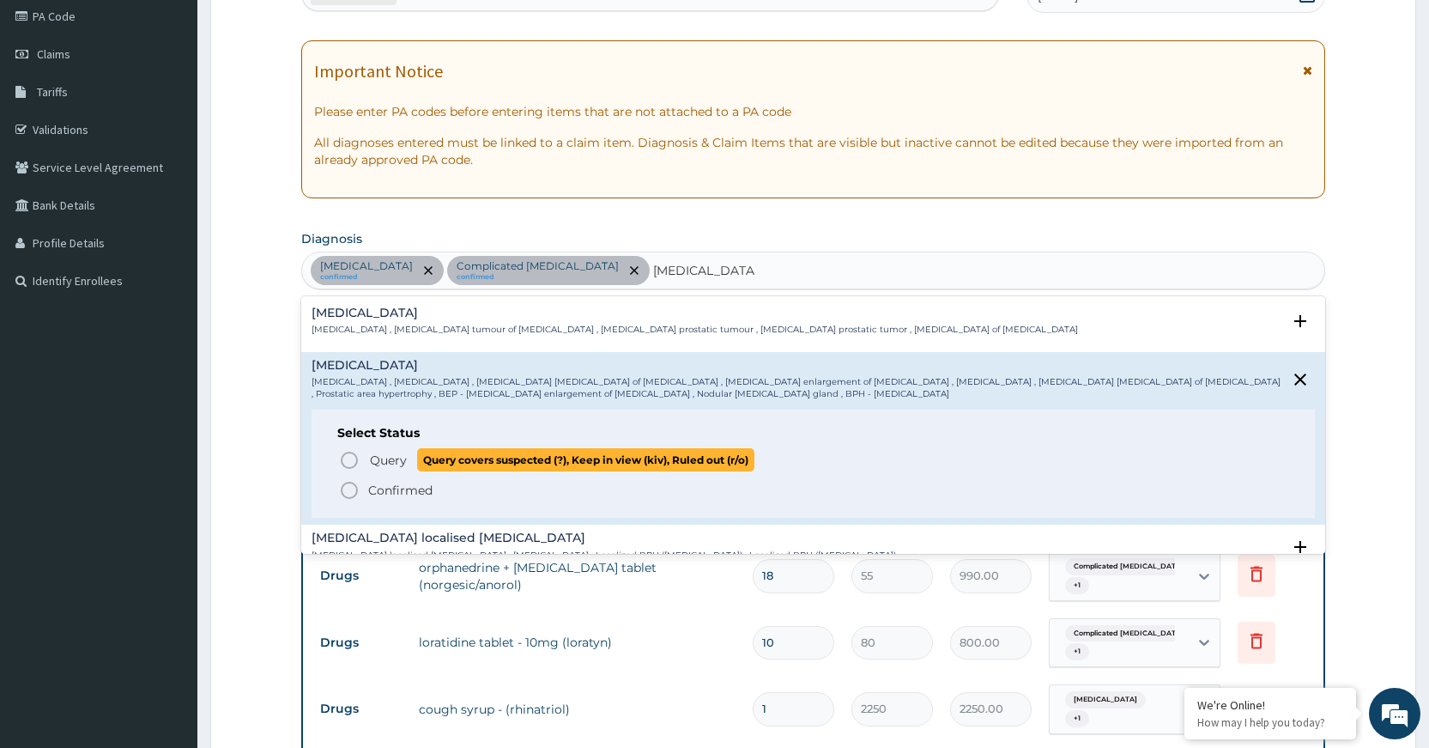
click at [350, 452] on circle "status option query" at bounding box center [349, 459] width 15 height 15
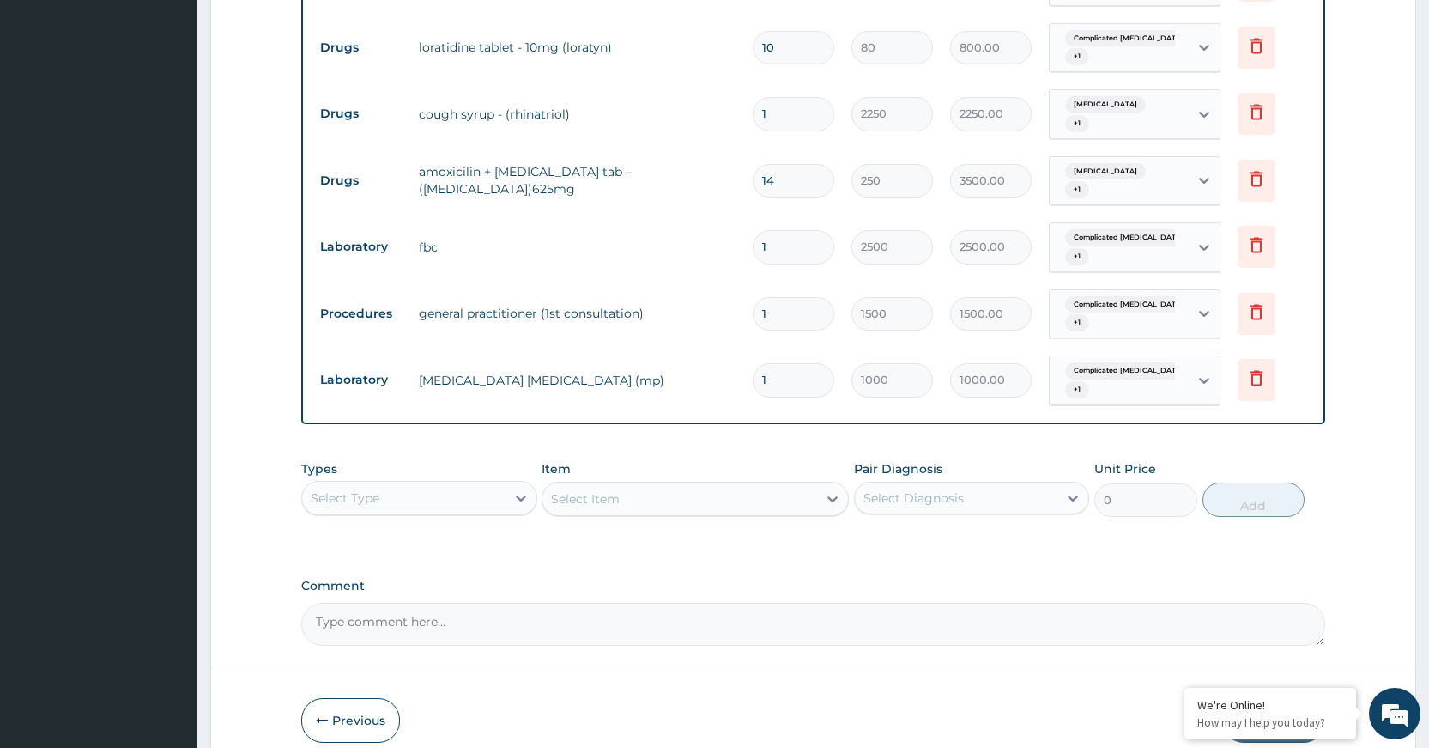
scroll to position [809, 0]
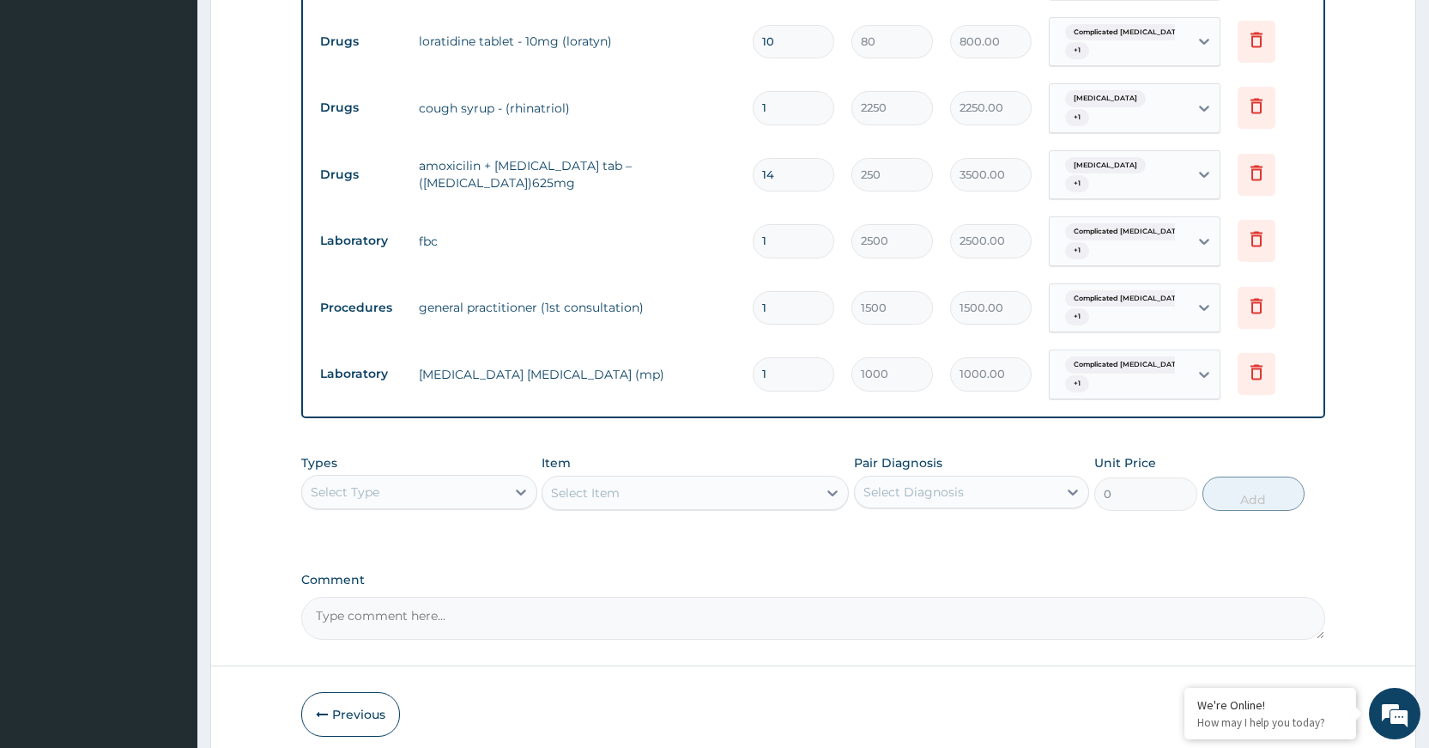
click at [469, 486] on div "Select Type" at bounding box center [403, 491] width 203 height 27
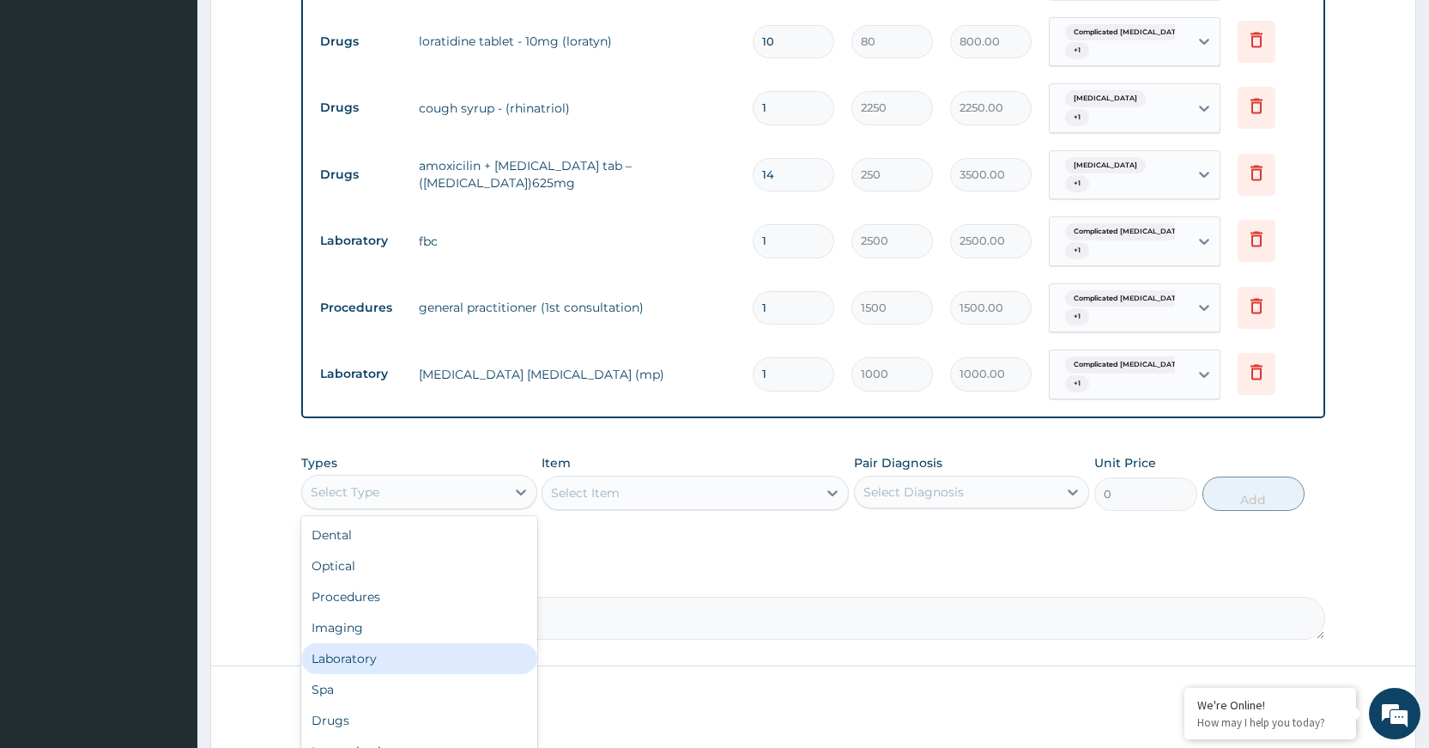
click at [378, 649] on div "Laboratory" at bounding box center [418, 658] width 235 height 31
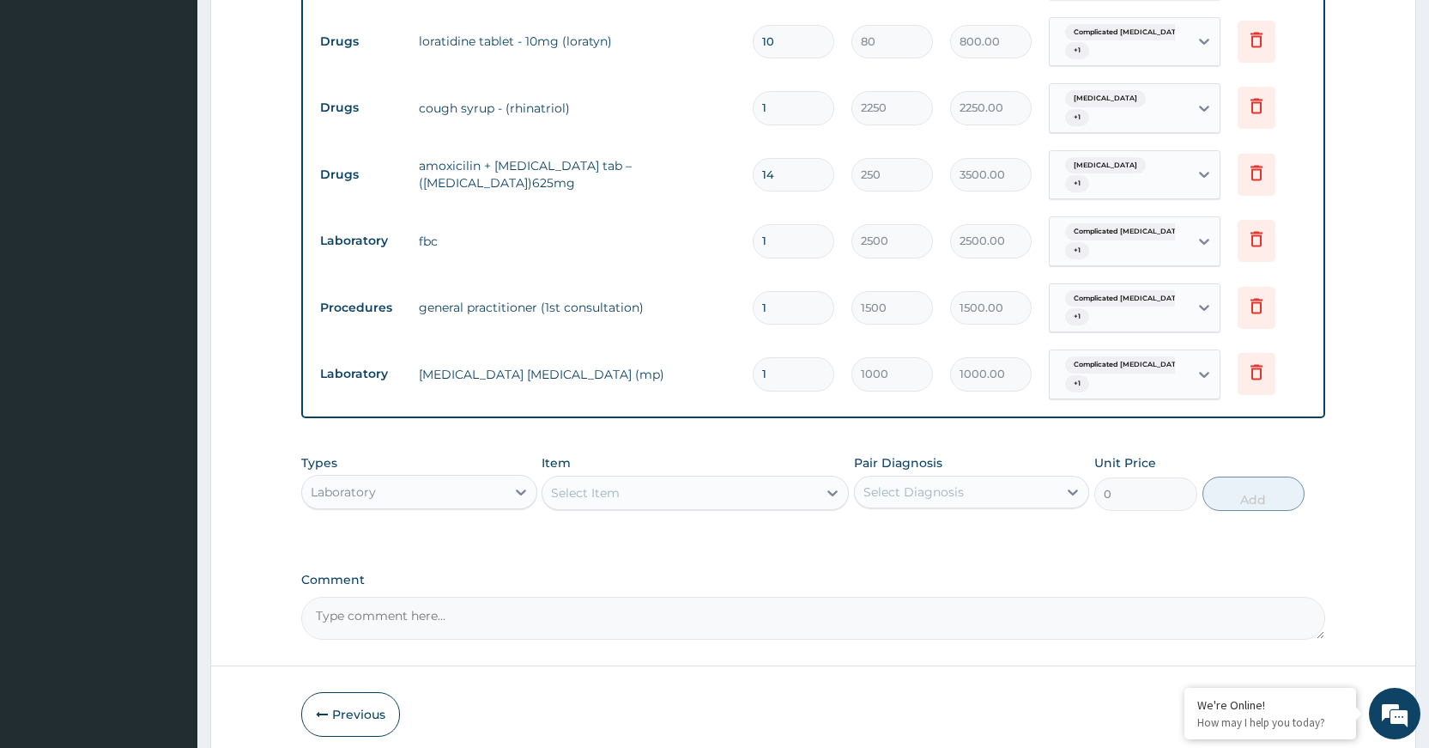
click at [745, 492] on div "Select Item" at bounding box center [679, 492] width 275 height 27
type input "psa"
click at [807, 528] on div "PROSTATE SPECIFIC ANTIGEN (PSA)" at bounding box center [695, 535] width 307 height 31
type input "10000"
click at [884, 492] on div "Select Diagnosis" at bounding box center [913, 491] width 100 height 17
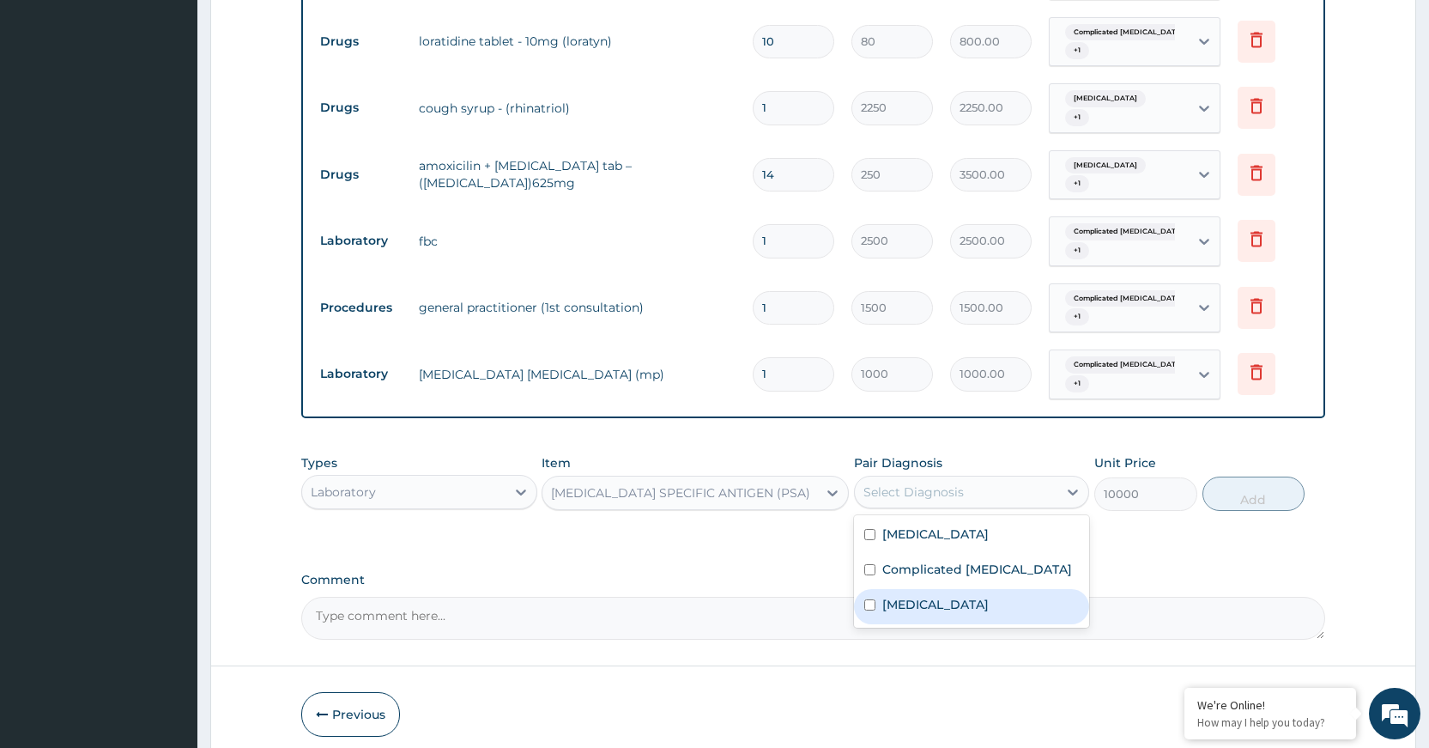
click at [920, 600] on label "Benign prostatic hyperplasia" at bounding box center [935, 604] width 106 height 17
checkbox input "true"
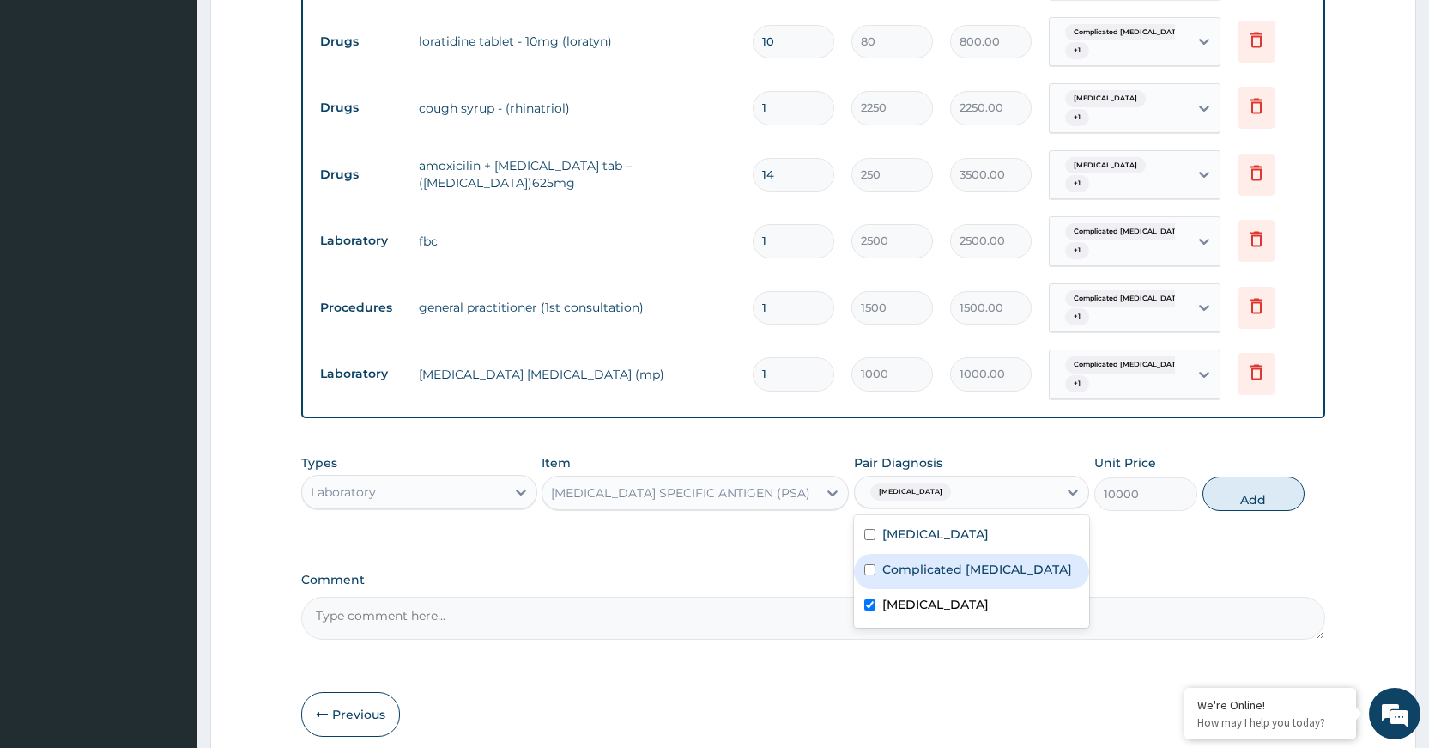
click at [923, 575] on label "Complicated [MEDICAL_DATA]" at bounding box center [977, 568] width 190 height 17
checkbox input "true"
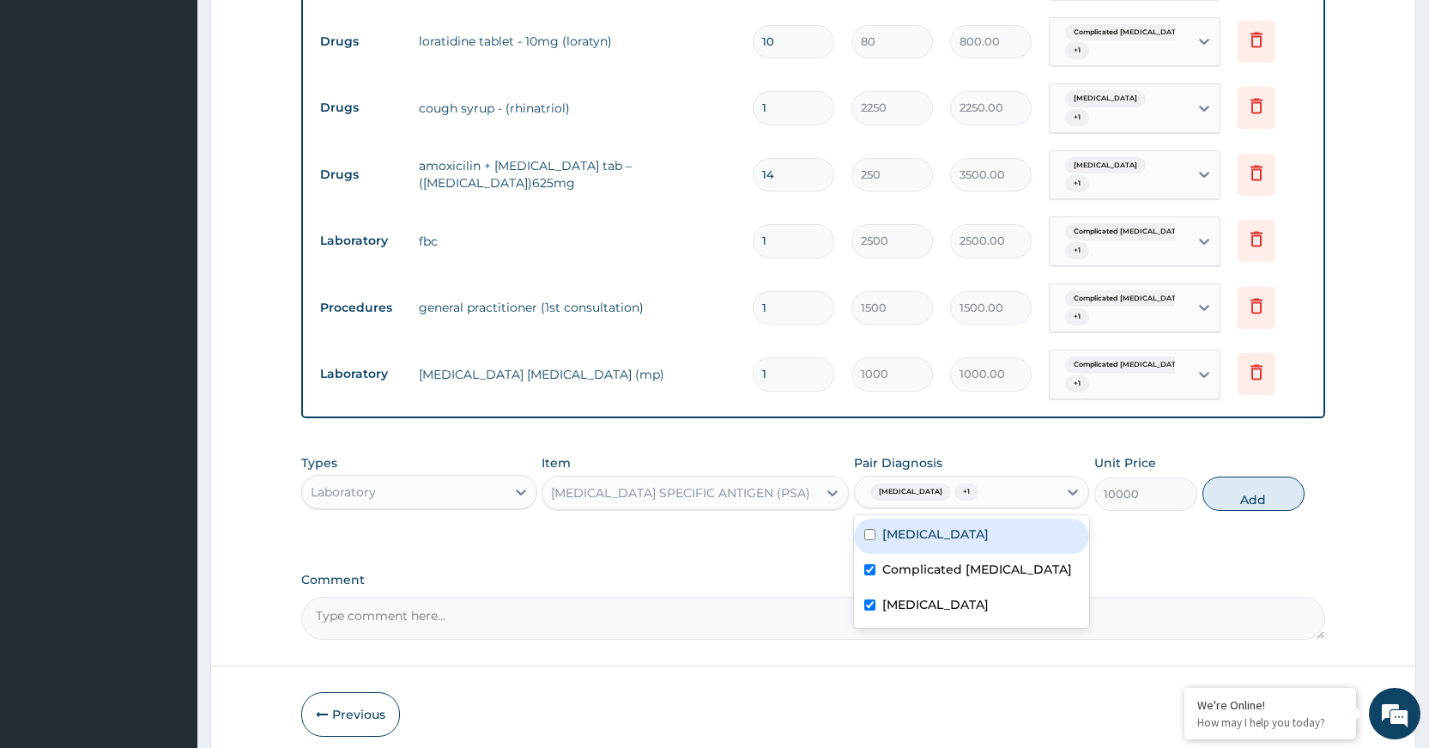
click at [939, 536] on label "Respiratory tract infection" at bounding box center [935, 533] width 106 height 17
checkbox input "true"
click at [1224, 500] on button "Add" at bounding box center [1253, 493] width 102 height 34
type input "0"
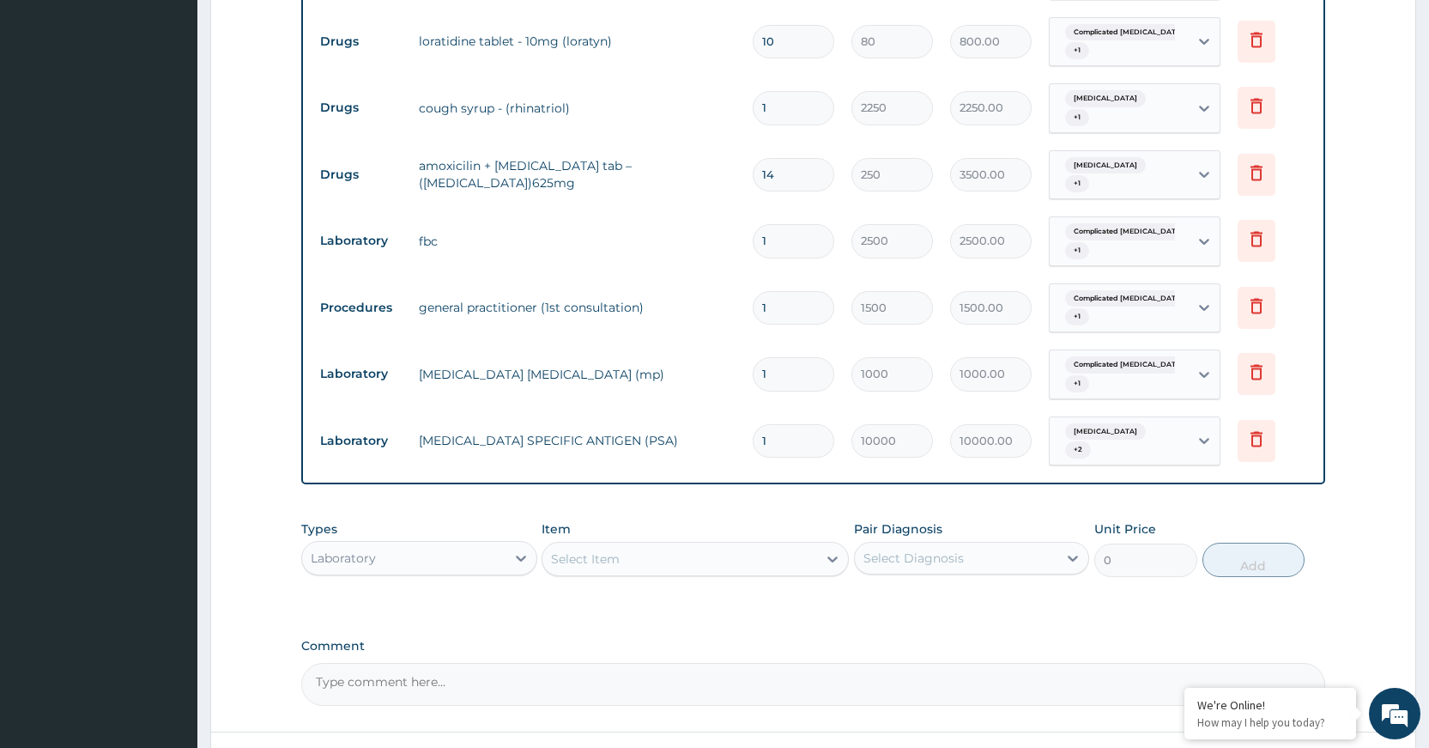
click at [945, 625] on div "PA Code / Prescription Code PA/19A718 Encounter Date 02-09-2025 Important Notic…" at bounding box center [813, 30] width 1024 height 1351
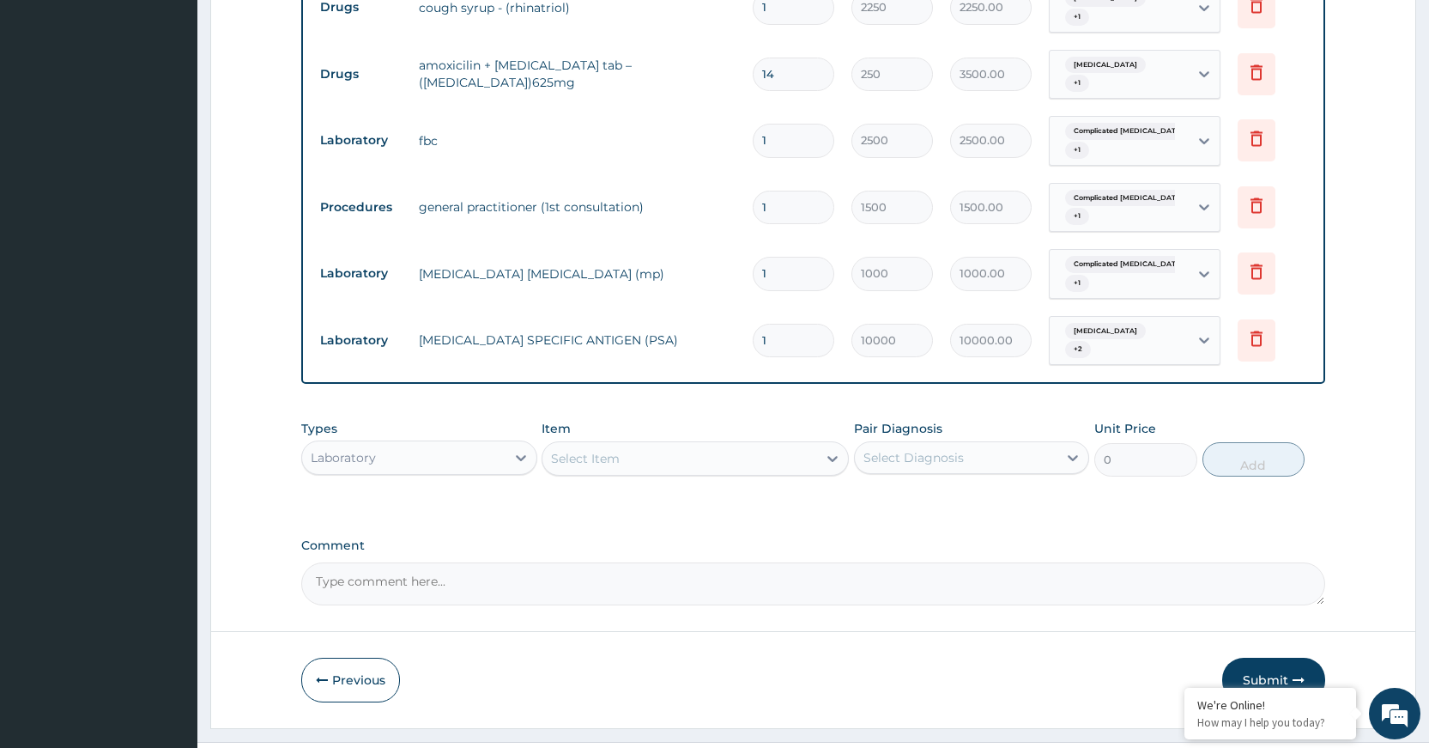
scroll to position [948, 0]
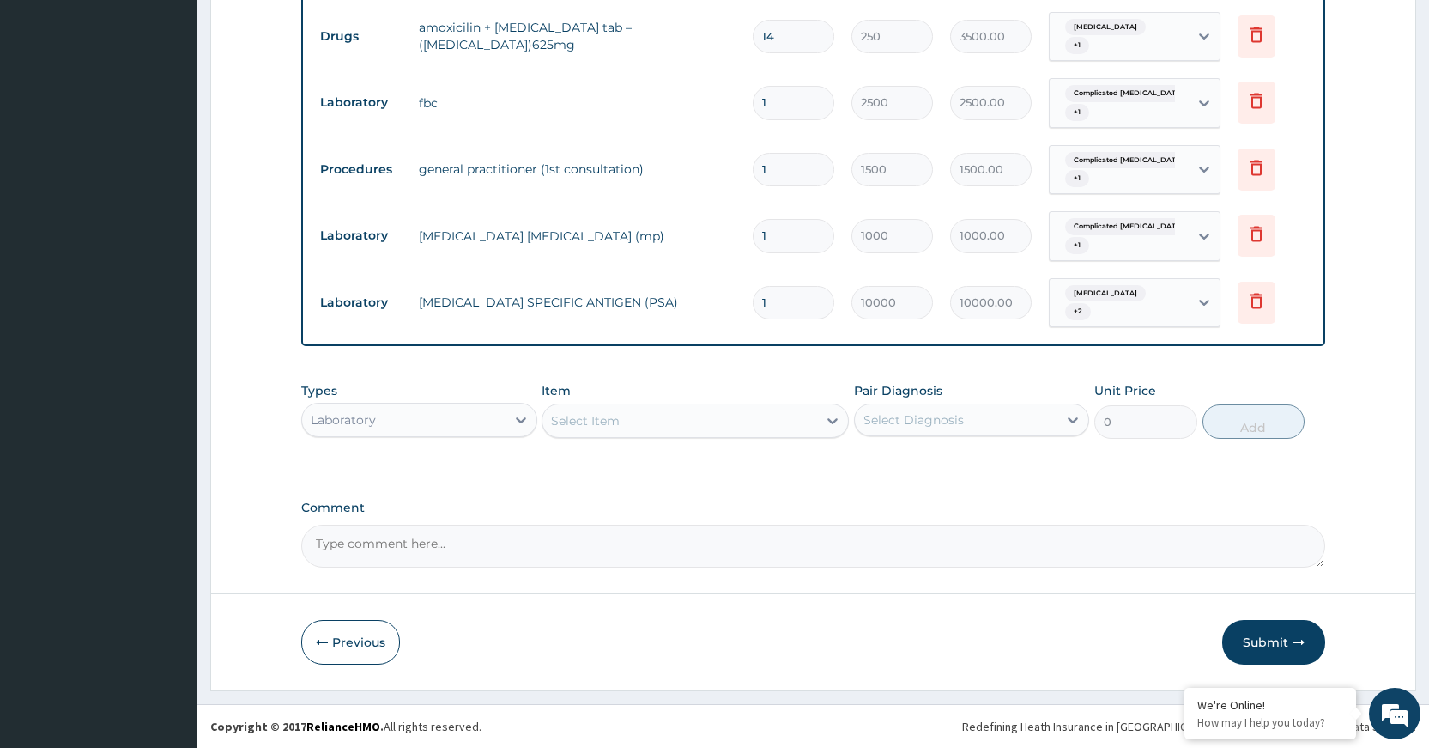
click at [1259, 651] on button "Submit" at bounding box center [1273, 642] width 103 height 45
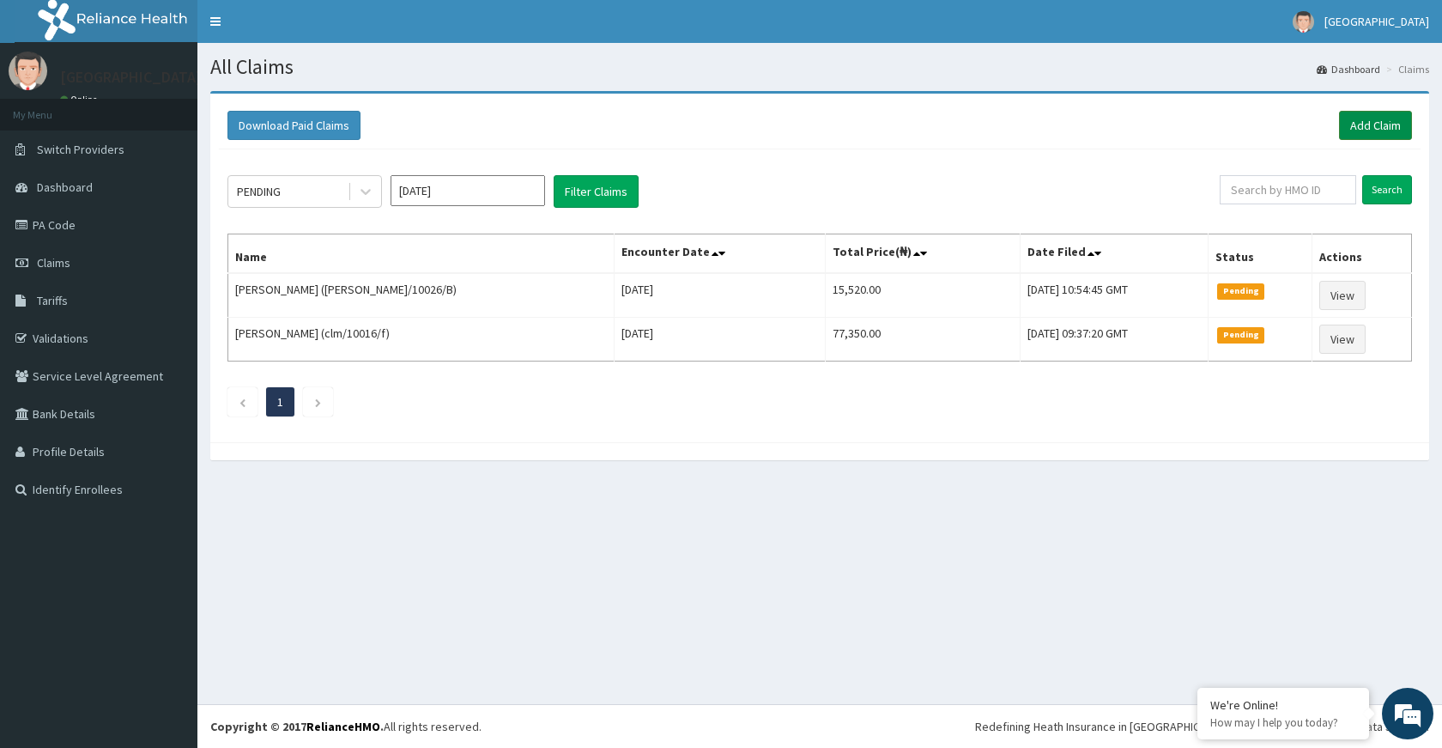
click at [1377, 124] on link "Add Claim" at bounding box center [1375, 125] width 73 height 29
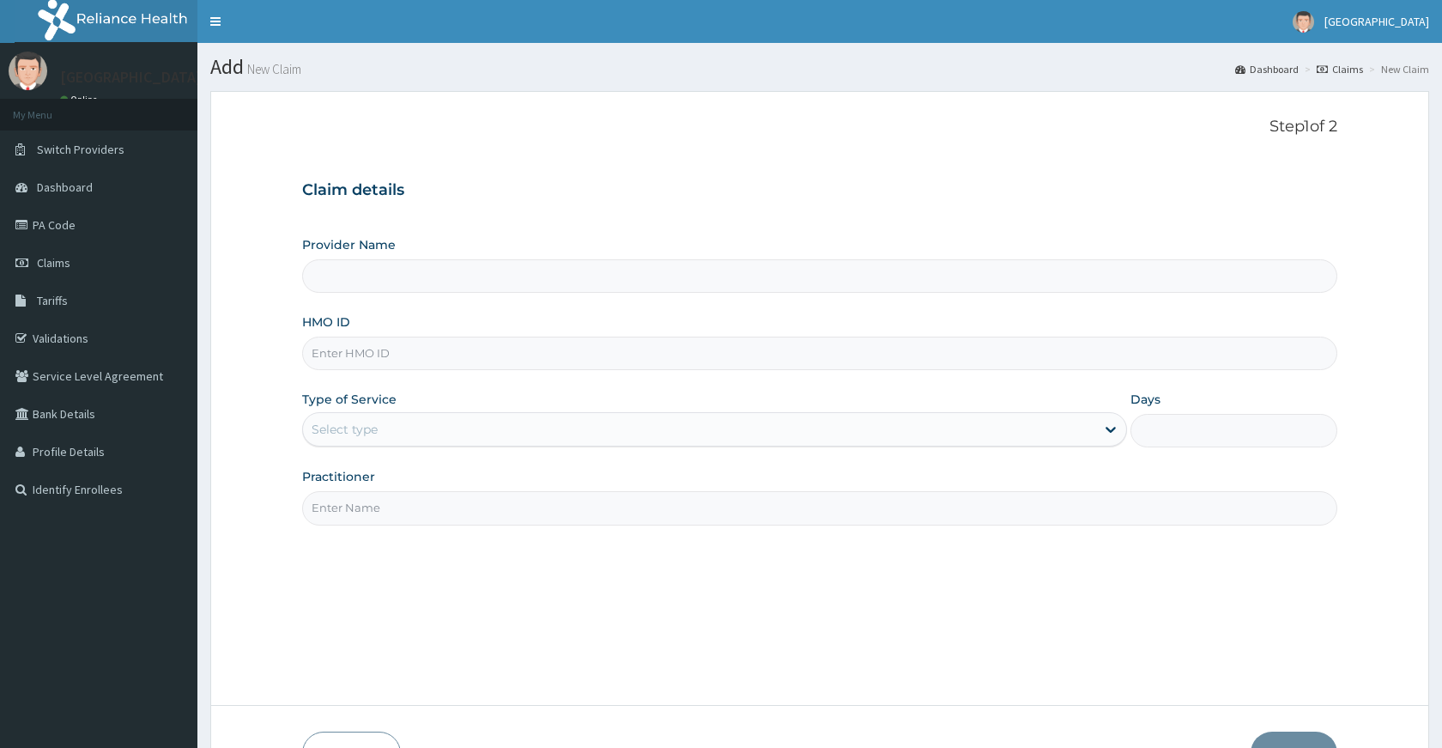
type input "[GEOGRAPHIC_DATA]"
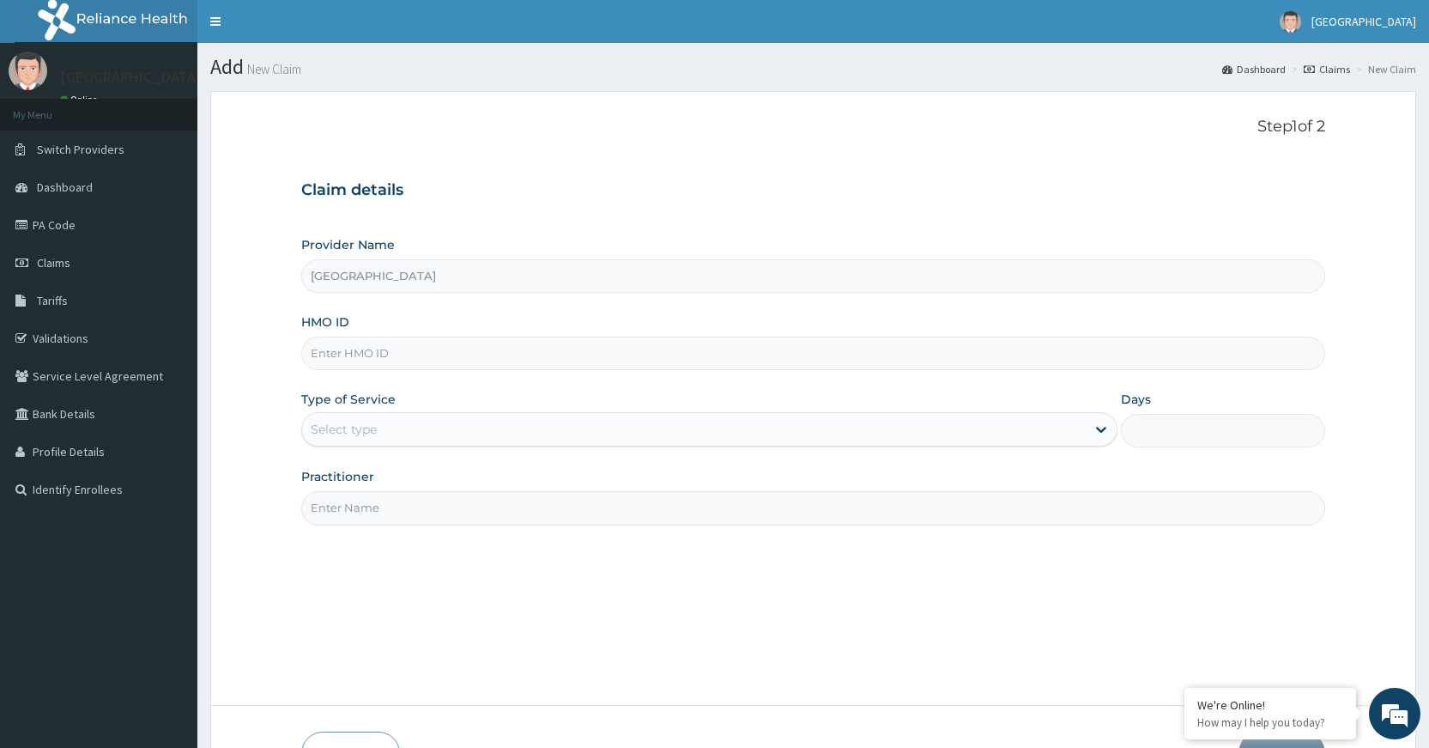
click at [481, 350] on input "HMO ID" at bounding box center [813, 352] width 1024 height 33
paste input "wsd/10082/b"
type input "wsd/10082/b"
click at [487, 424] on div "Select type" at bounding box center [694, 428] width 784 height 27
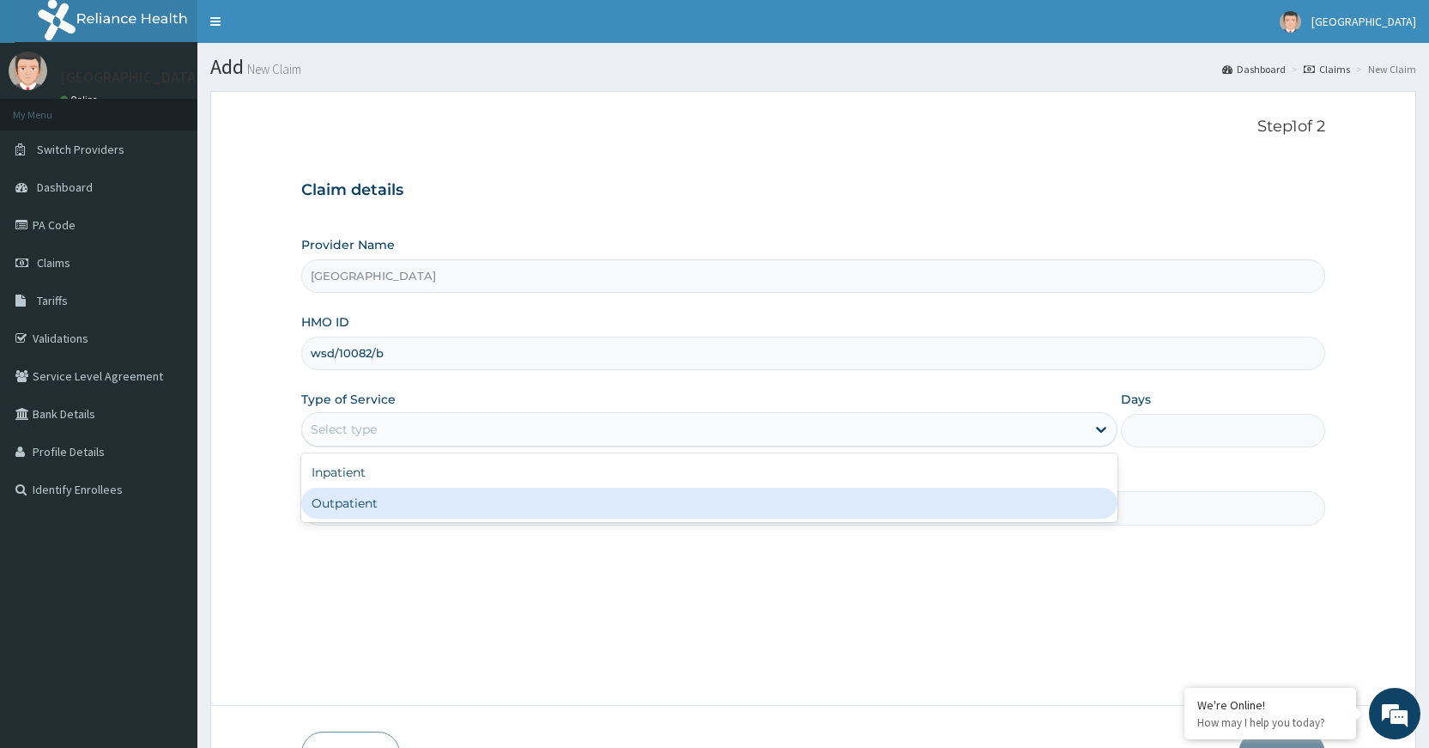
click at [470, 505] on div "Outpatient" at bounding box center [709, 502] width 816 height 31
type input "1"
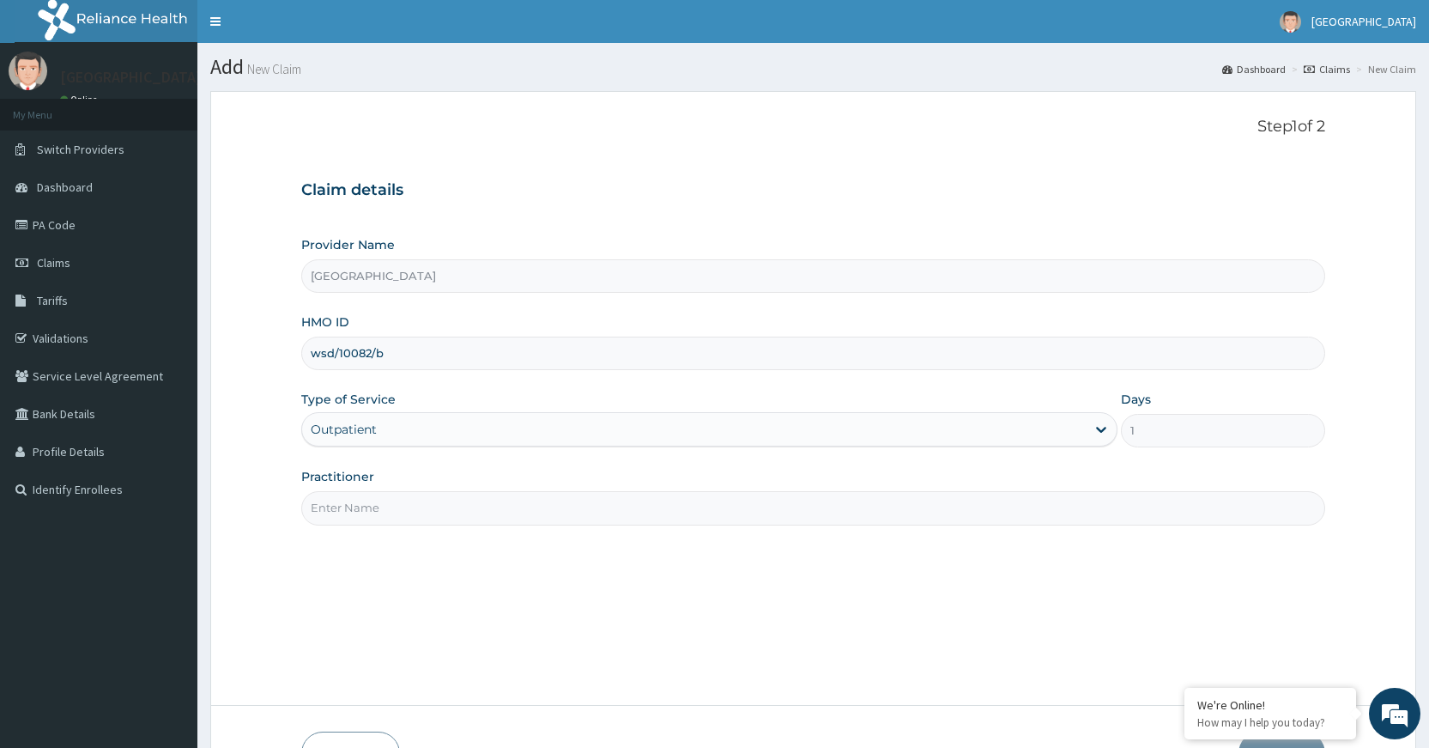
click at [469, 506] on input "Practitioner" at bounding box center [813, 507] width 1024 height 33
type input "Dr [PERSON_NAME]"
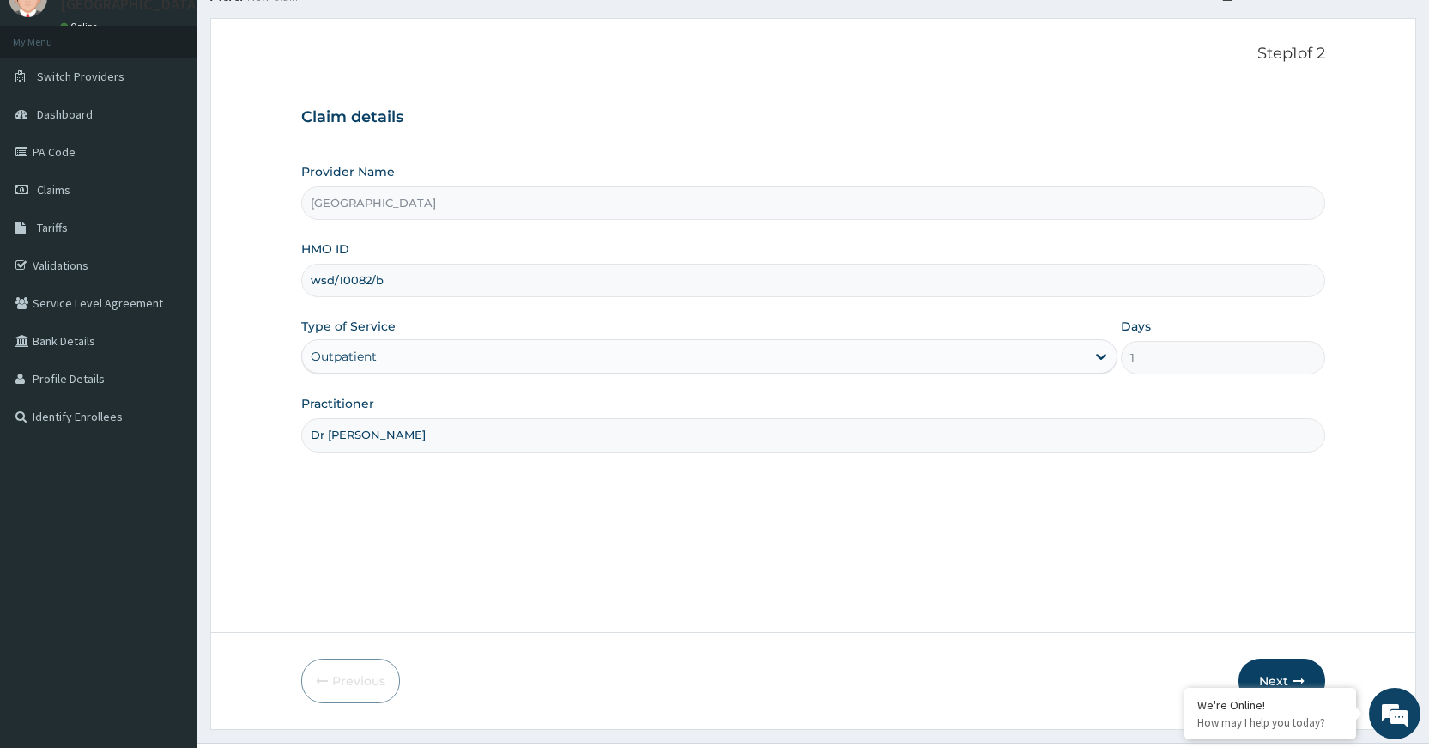
scroll to position [112, 0]
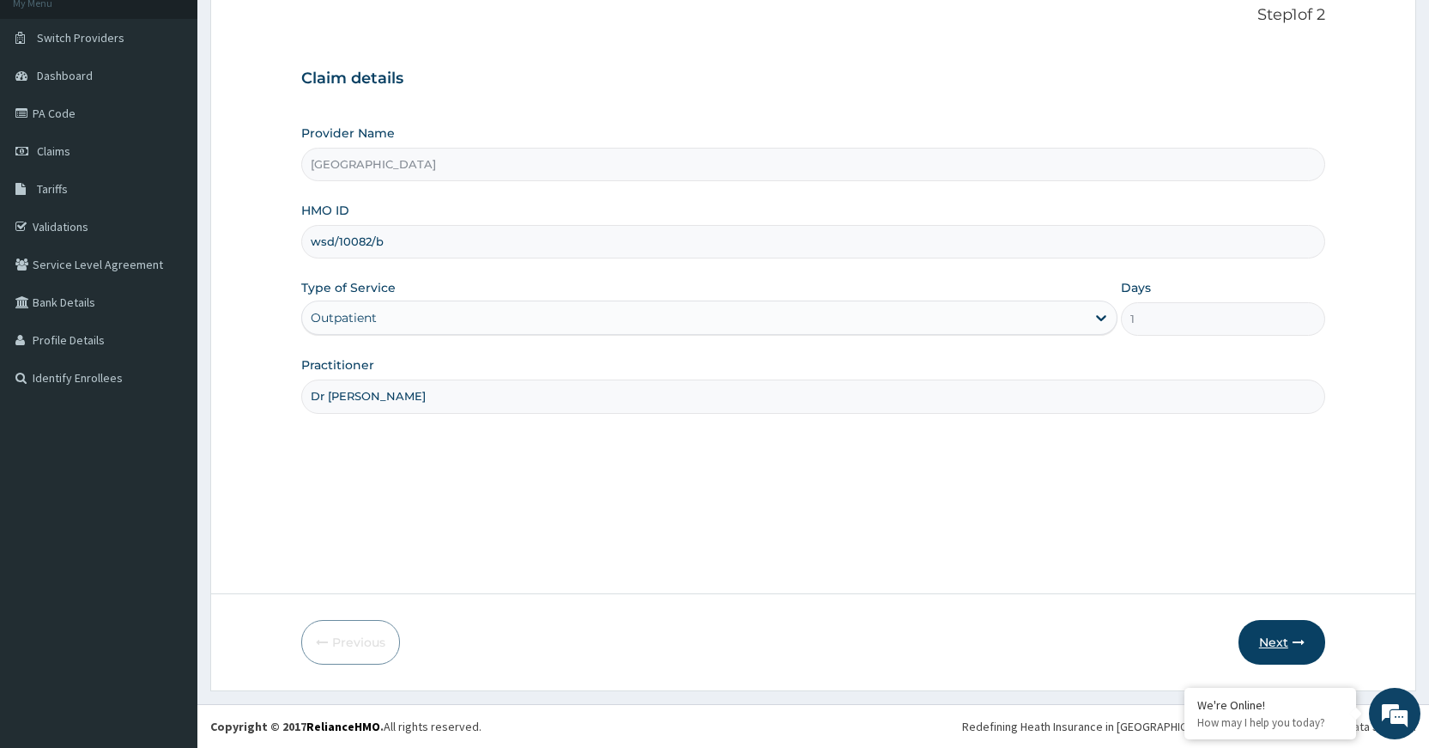
click at [1260, 645] on button "Next" at bounding box center [1281, 642] width 87 height 45
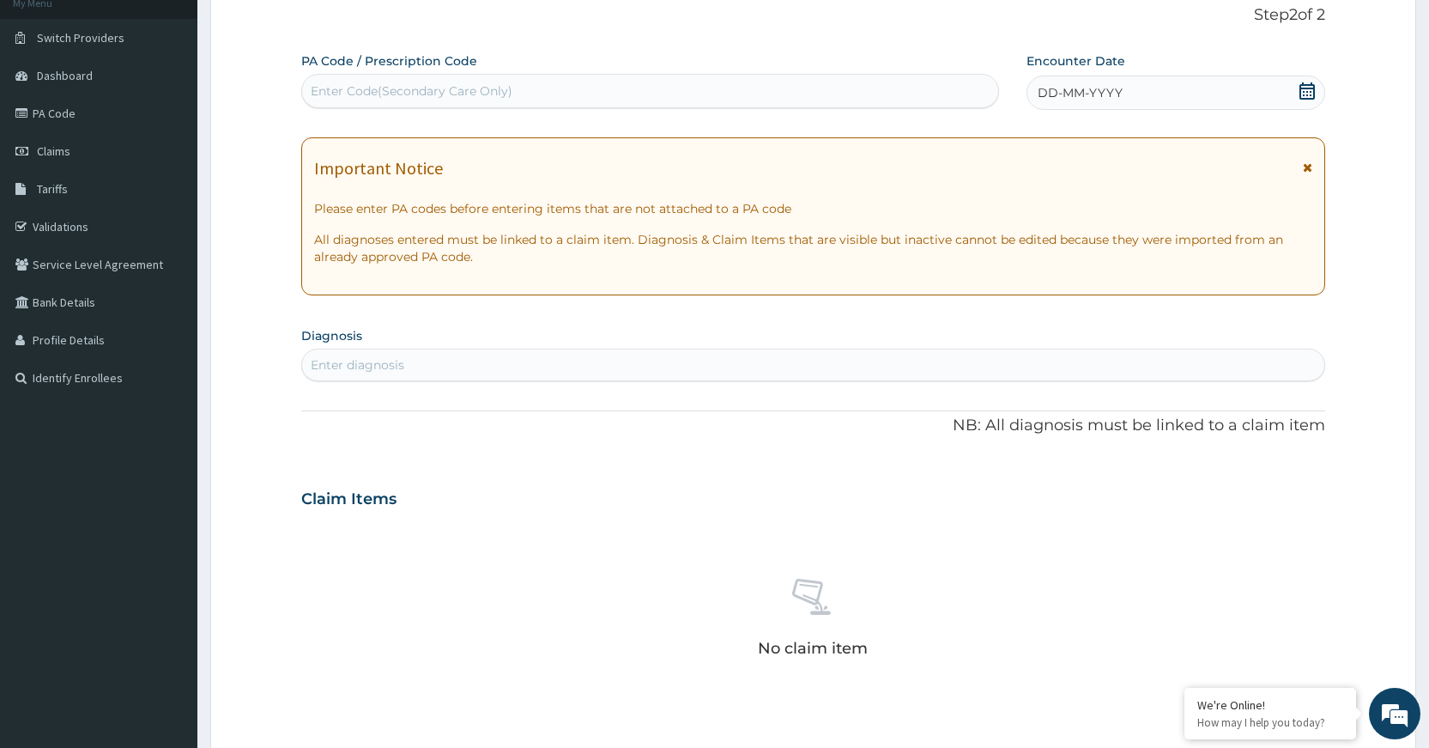
click at [564, 83] on div "Enter Code(Secondary Care Only)" at bounding box center [649, 90] width 695 height 27
paste input "PA/DEAA7F"
type input "PA/DEAA7F"
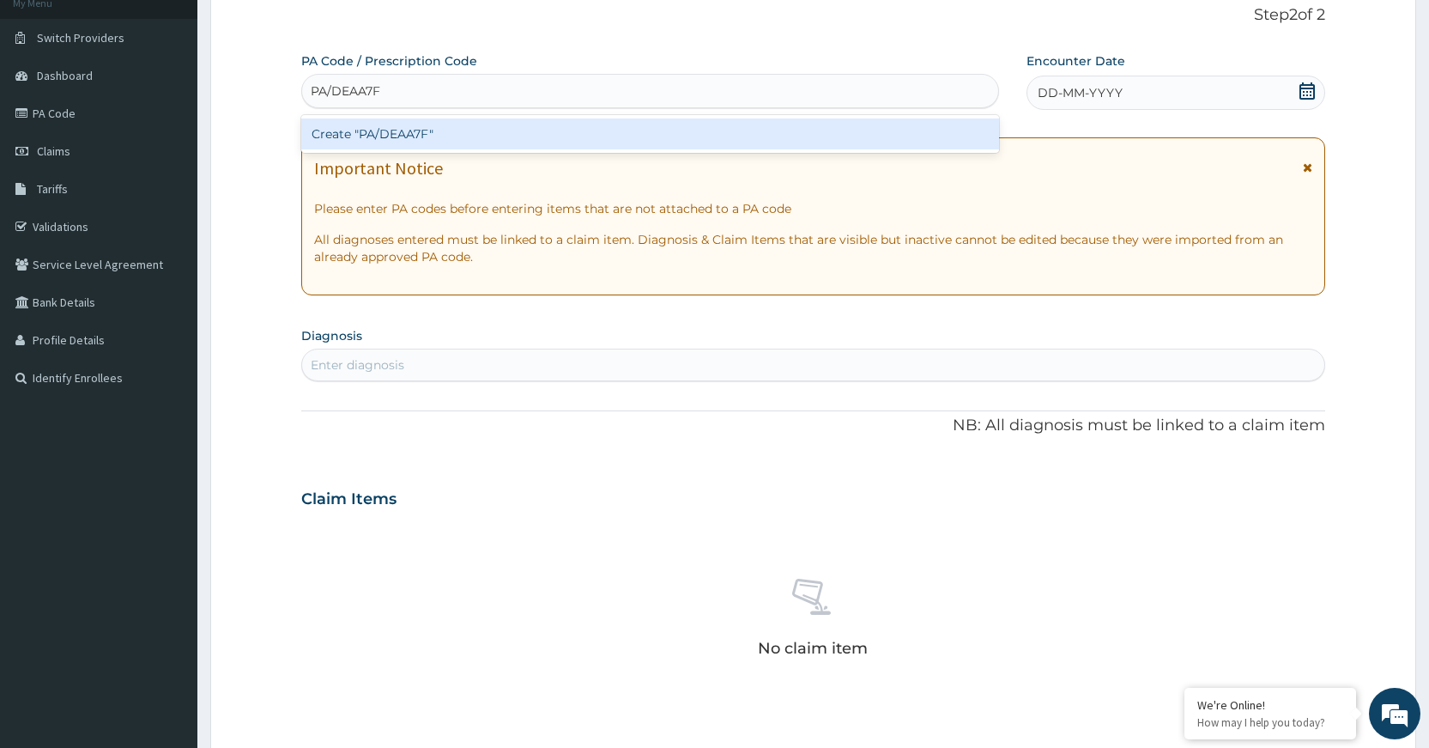
click at [535, 130] on div "Create "PA/DEAA7F"" at bounding box center [649, 133] width 697 height 31
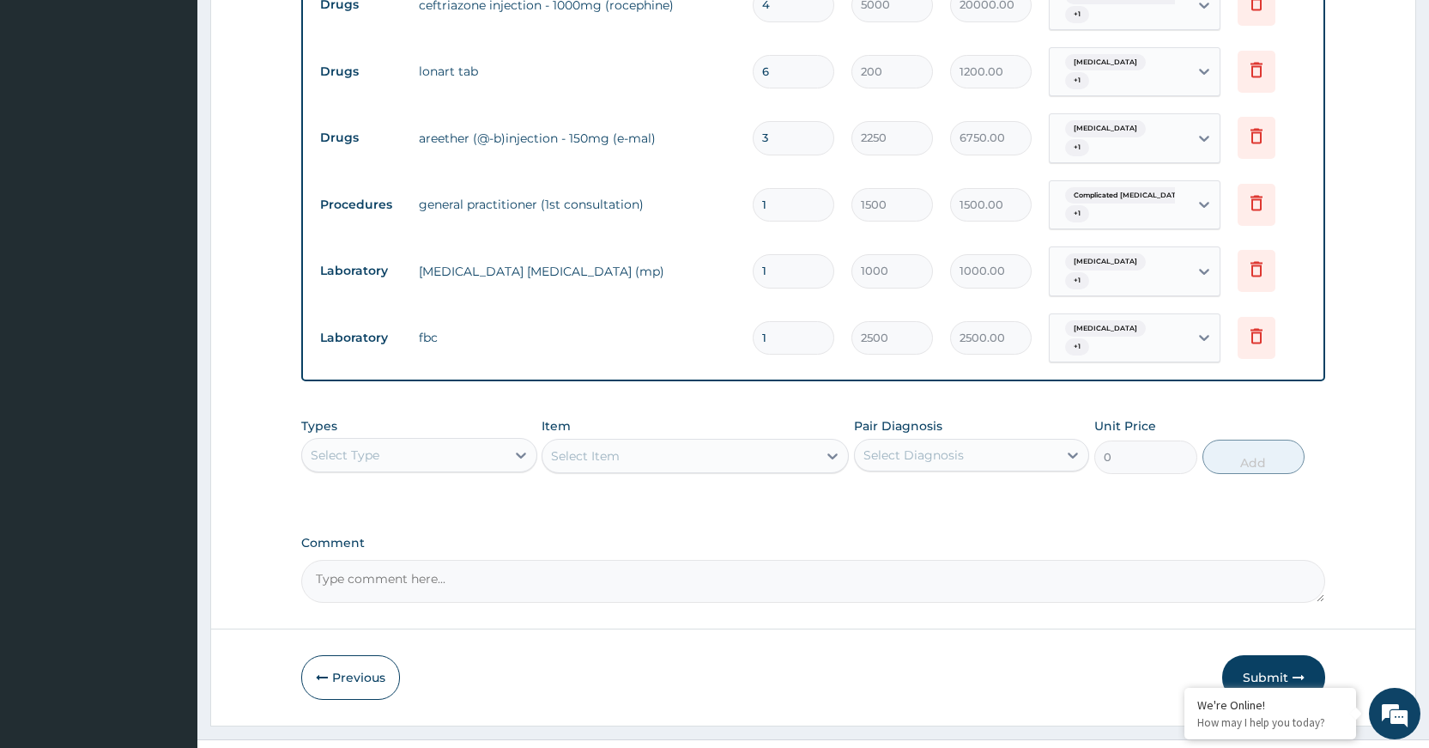
scroll to position [948, 0]
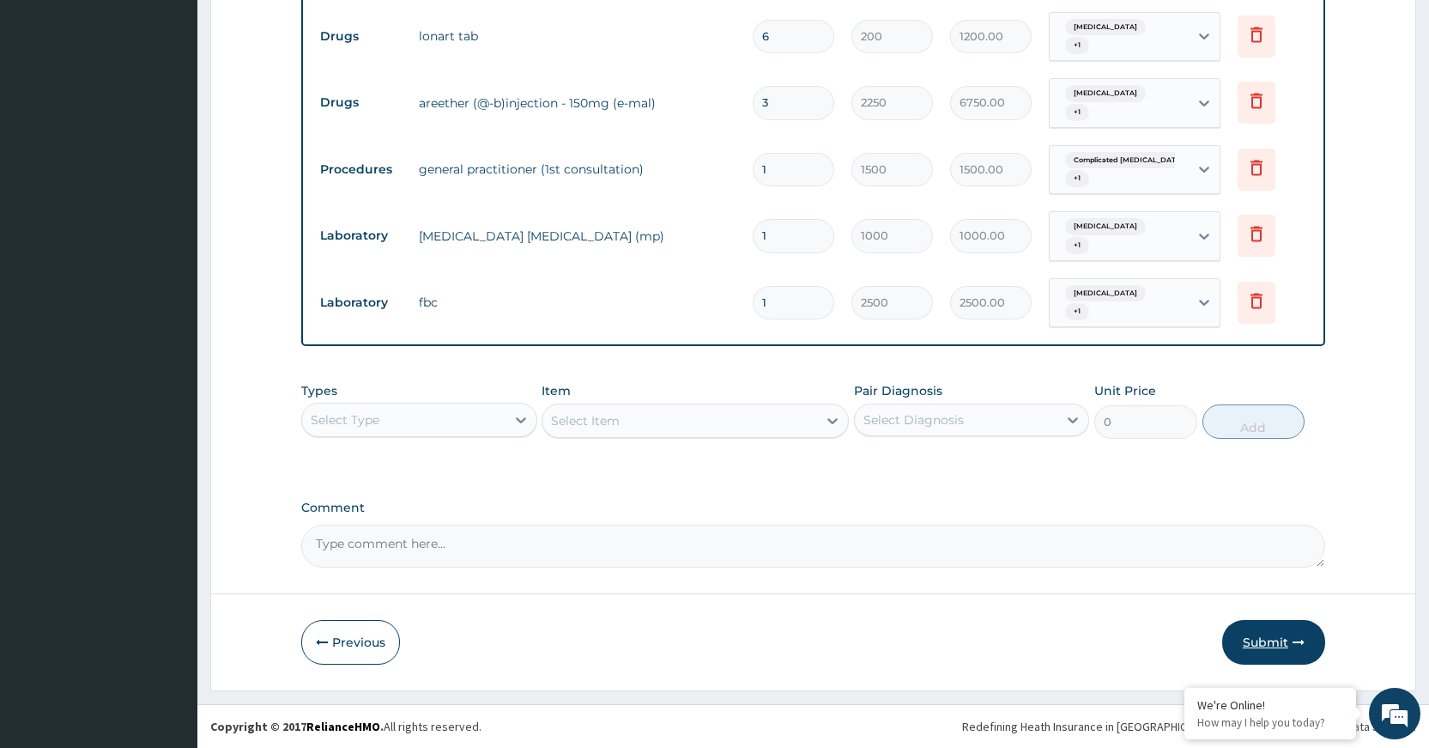
click at [1244, 642] on button "Submit" at bounding box center [1273, 642] width 103 height 45
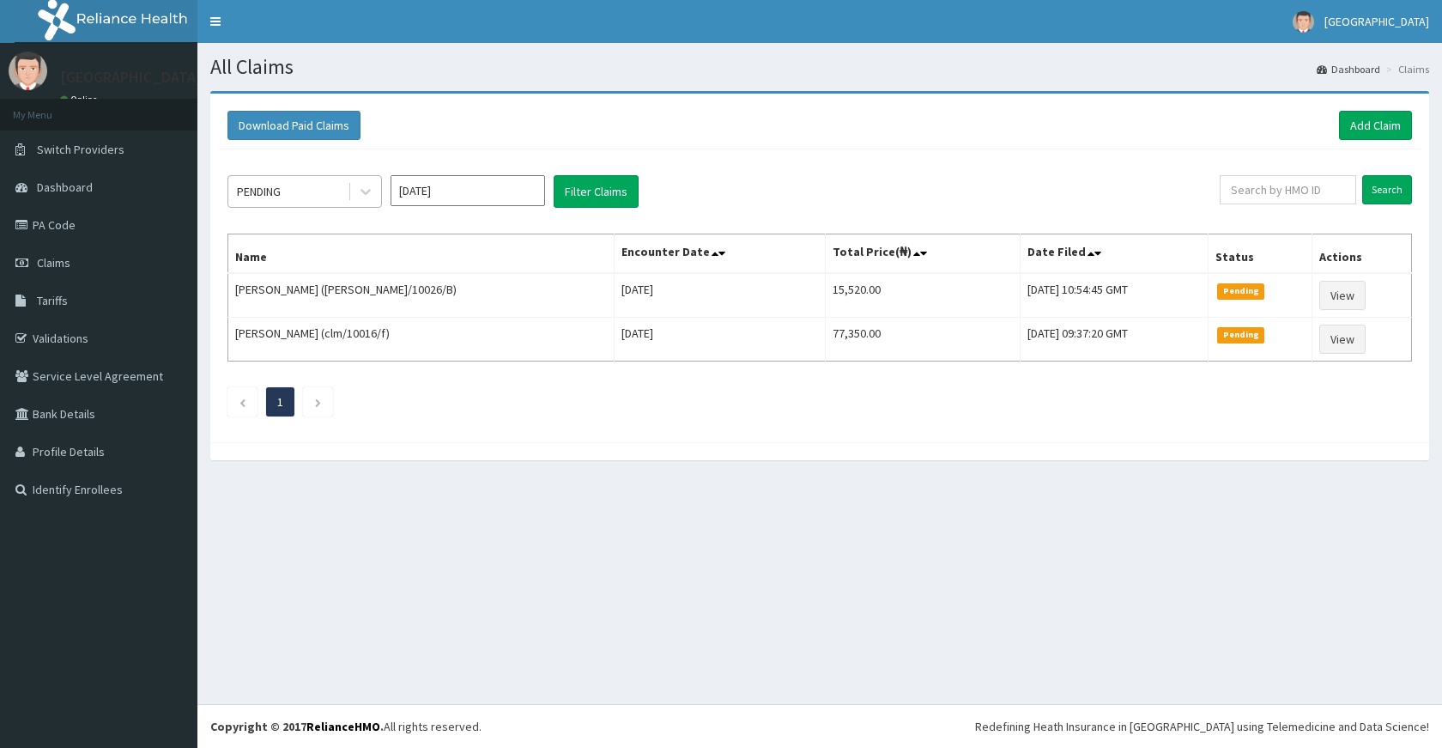
click at [273, 196] on div "PENDING" at bounding box center [259, 191] width 44 height 17
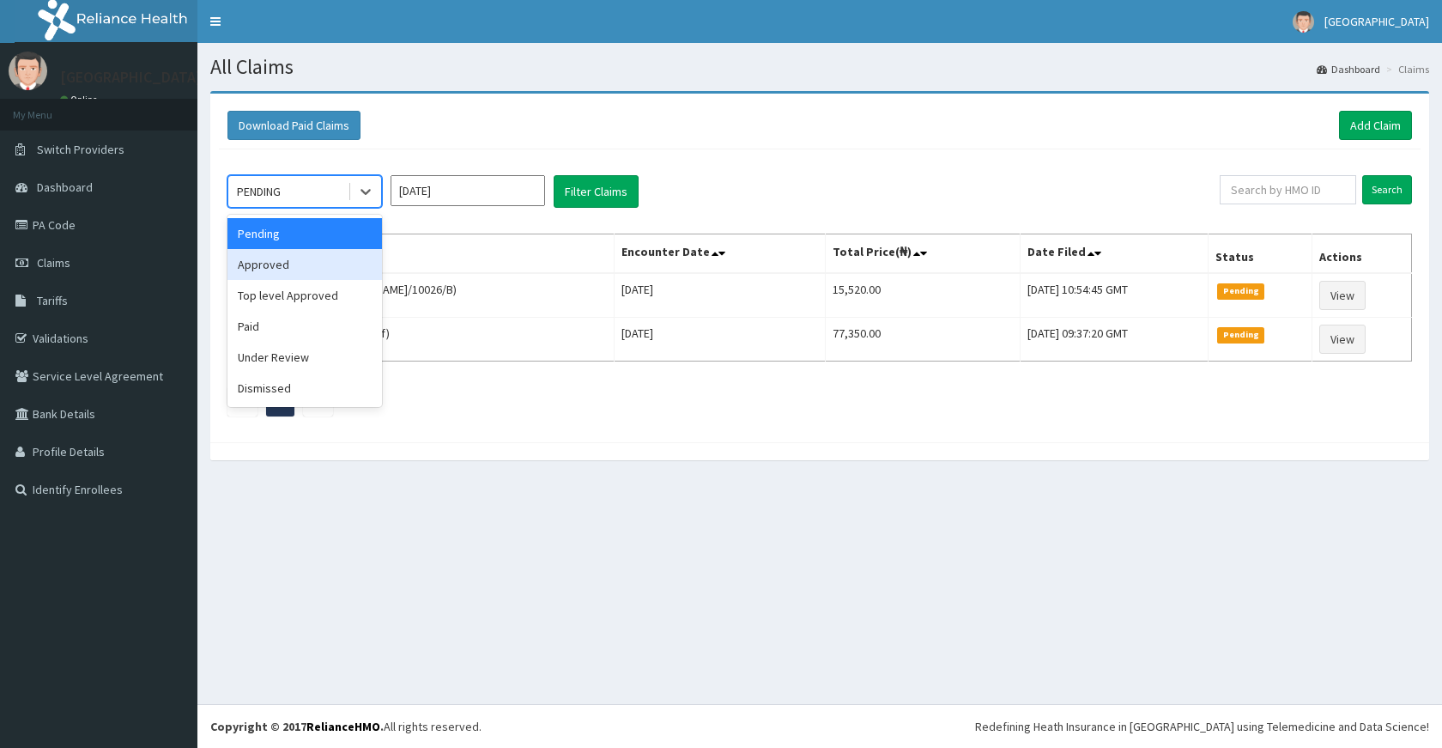
click at [290, 256] on div "Approved" at bounding box center [304, 264] width 154 height 31
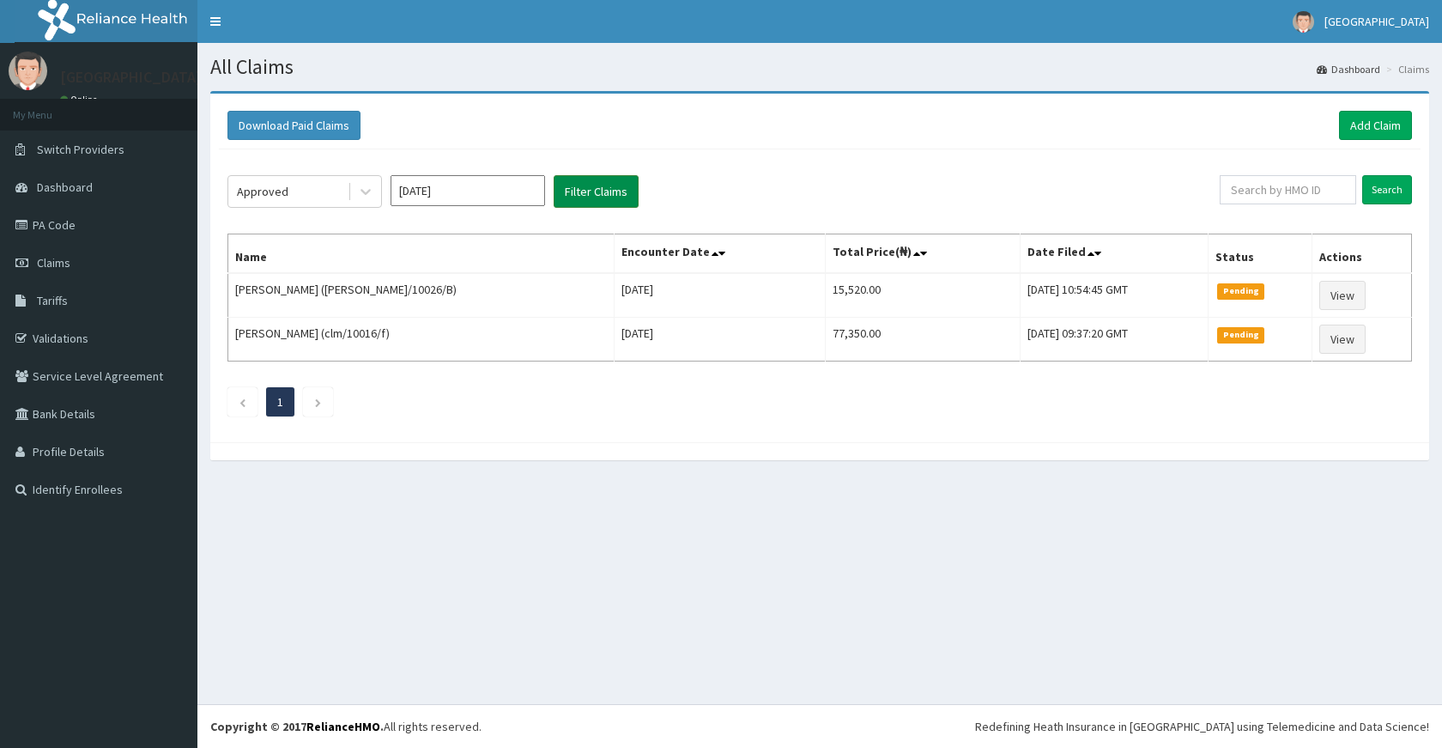
click at [576, 193] on button "Filter Claims" at bounding box center [596, 191] width 85 height 33
